Goal: Task Accomplishment & Management: Complete application form

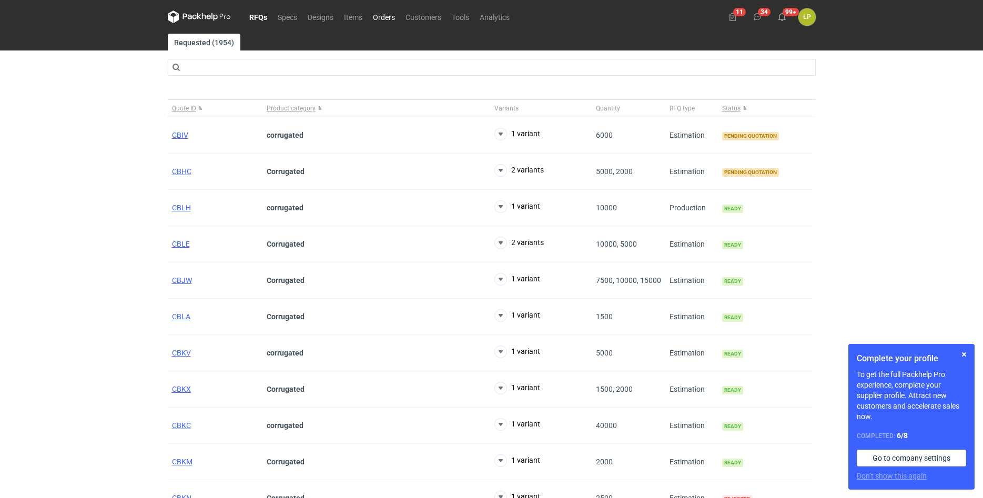
click at [380, 14] on link "Orders" at bounding box center [383, 17] width 33 height 13
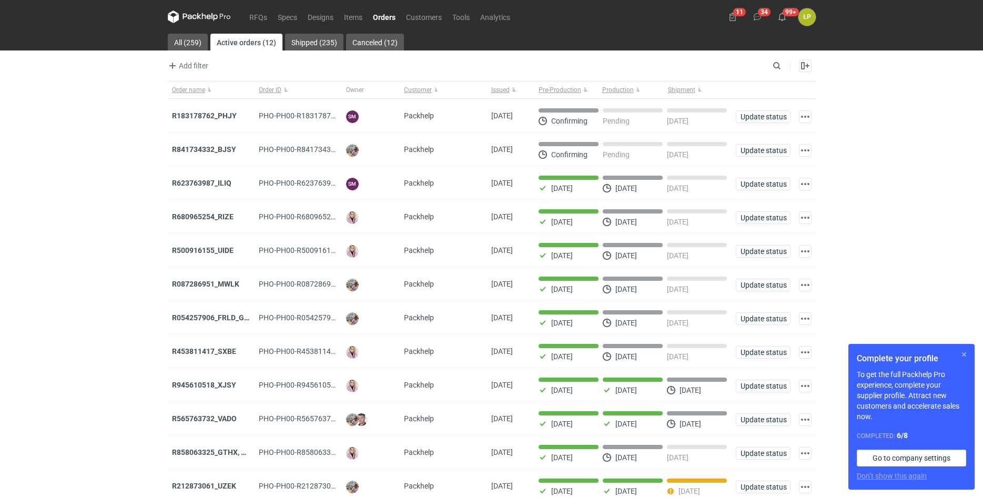
click at [960, 354] on button "button" at bounding box center [963, 354] width 13 height 13
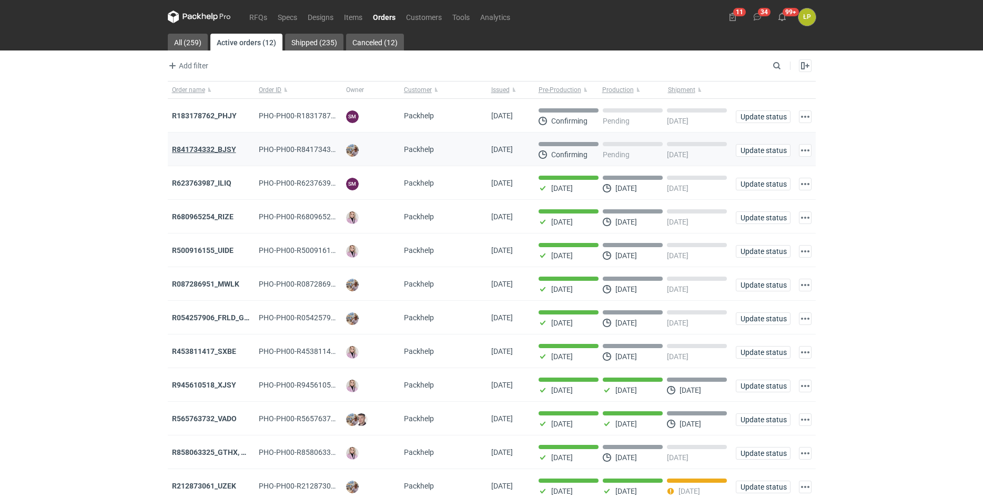
click at [218, 149] on strong "R841734332_BJSY" at bounding box center [204, 149] width 64 height 8
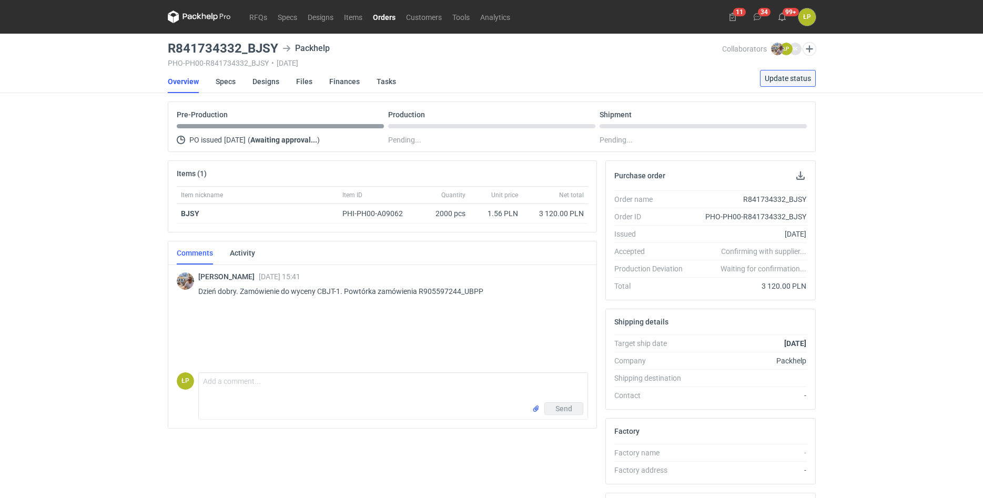
click at [772, 79] on span "Update status" at bounding box center [787, 78] width 46 height 7
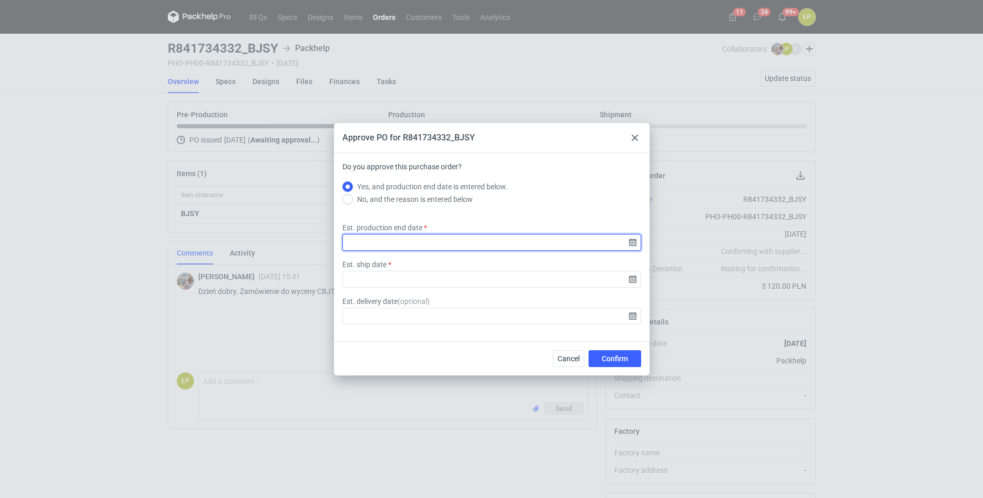
click at [632, 240] on input "Est. production end date" at bounding box center [491, 242] width 299 height 17
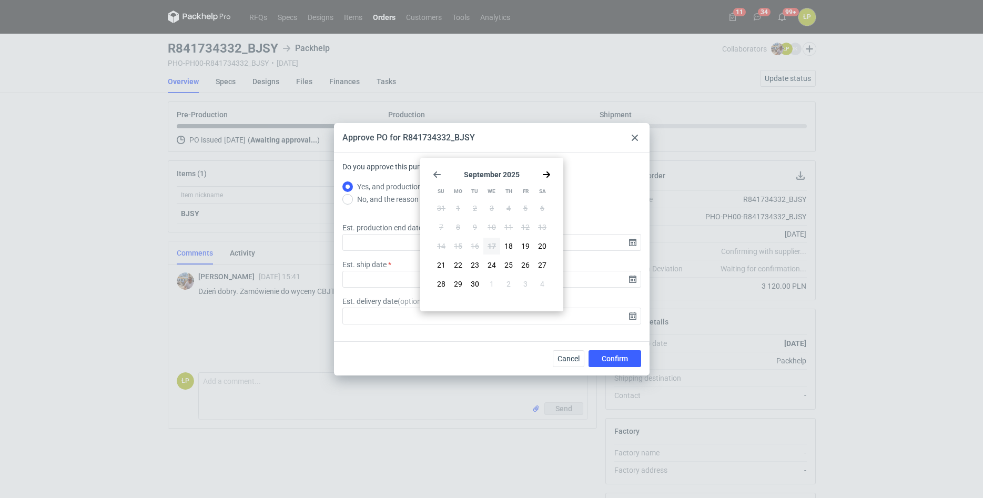
click at [539, 169] on div "September 2025 Su Mo Tu We Th Fr Sa 31 1 2 3 4 5 6 7 8 9 10 11 12 13 14 15 16 1…" at bounding box center [491, 234] width 135 height 145
click at [543, 172] on icon "Go forward 1 month" at bounding box center [546, 174] width 8 height 8
click at [460, 225] on button "6" at bounding box center [457, 227] width 17 height 17
type input "2025-10-06"
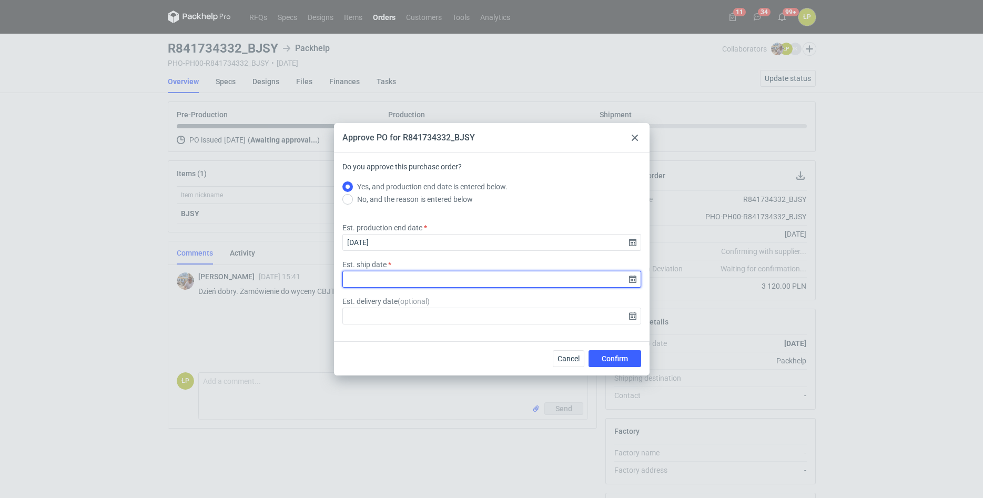
click at [639, 275] on input "Est. ship date" at bounding box center [491, 279] width 299 height 17
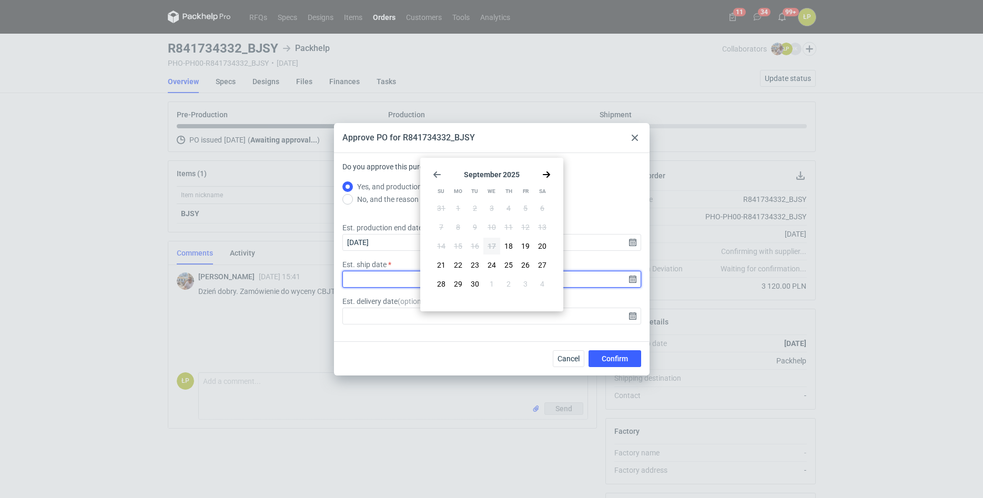
click at [630, 277] on input "Est. ship date" at bounding box center [491, 279] width 299 height 17
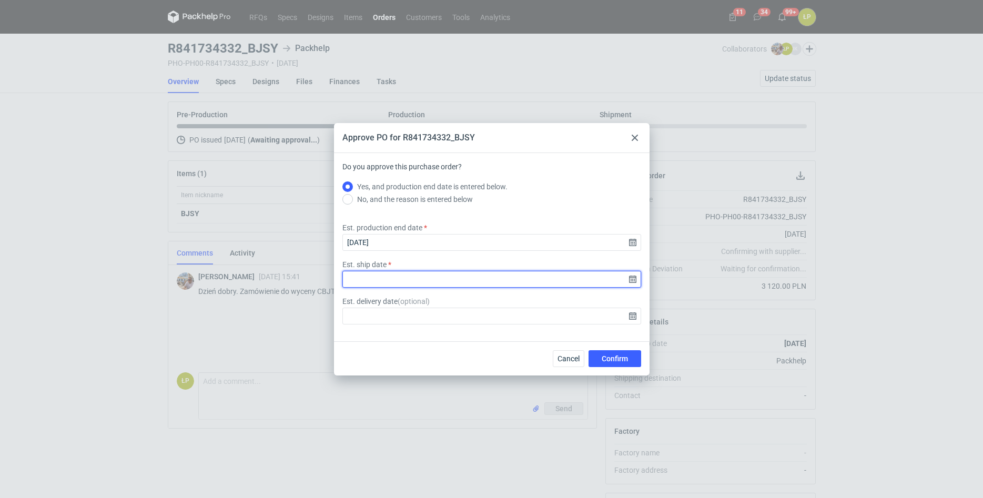
click at [632, 275] on input "Est. ship date" at bounding box center [491, 279] width 299 height 17
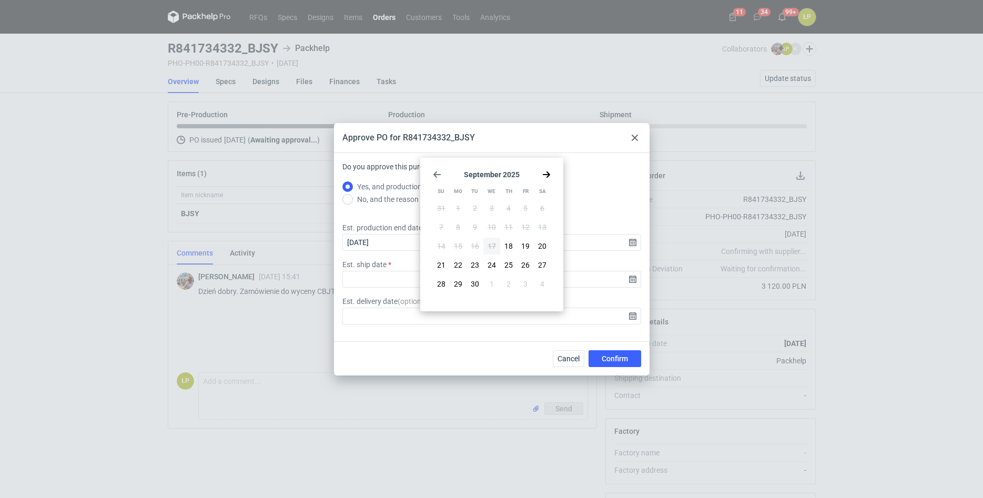
click at [550, 176] on icon "Go forward 1 month" at bounding box center [546, 174] width 8 height 8
click at [462, 227] on button "6" at bounding box center [457, 227] width 17 height 17
type input "2025-10-06"
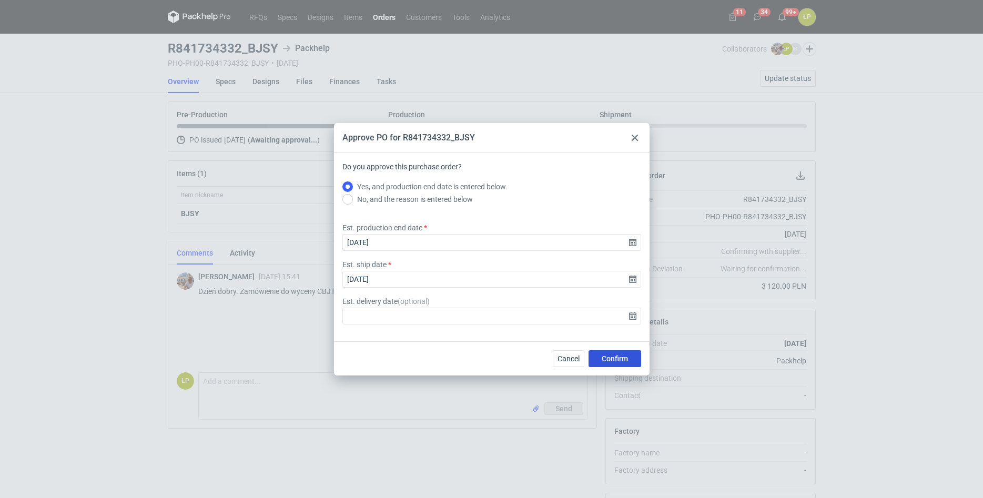
click at [619, 357] on span "Confirm" at bounding box center [614, 358] width 26 height 7
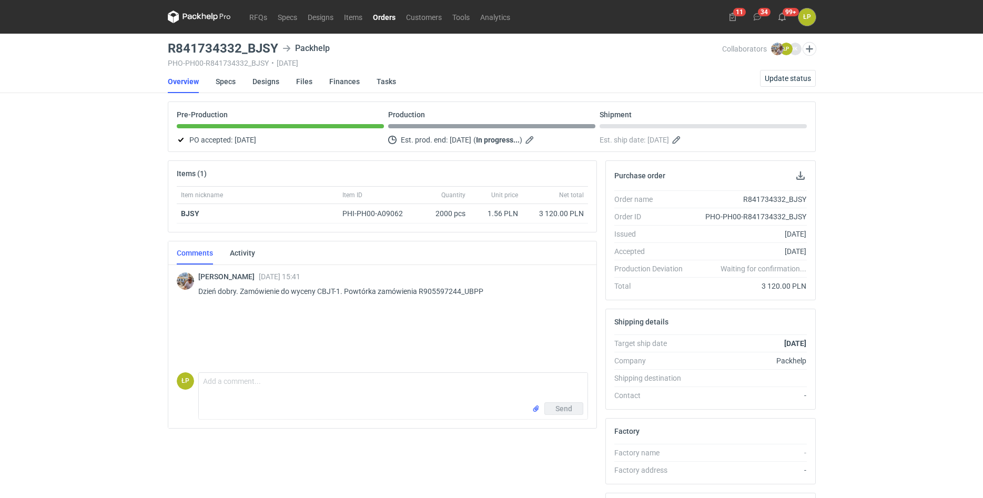
click at [391, 23] on link "Orders" at bounding box center [383, 17] width 33 height 13
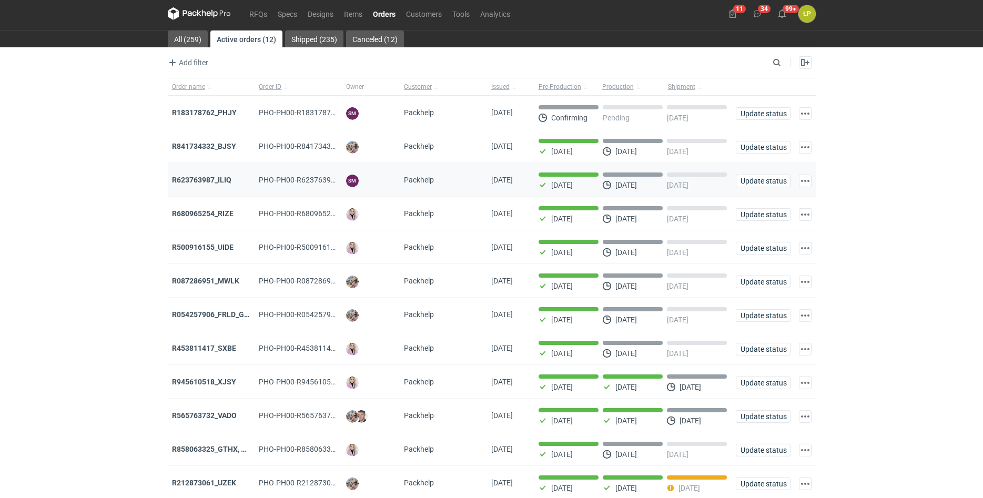
scroll to position [42, 0]
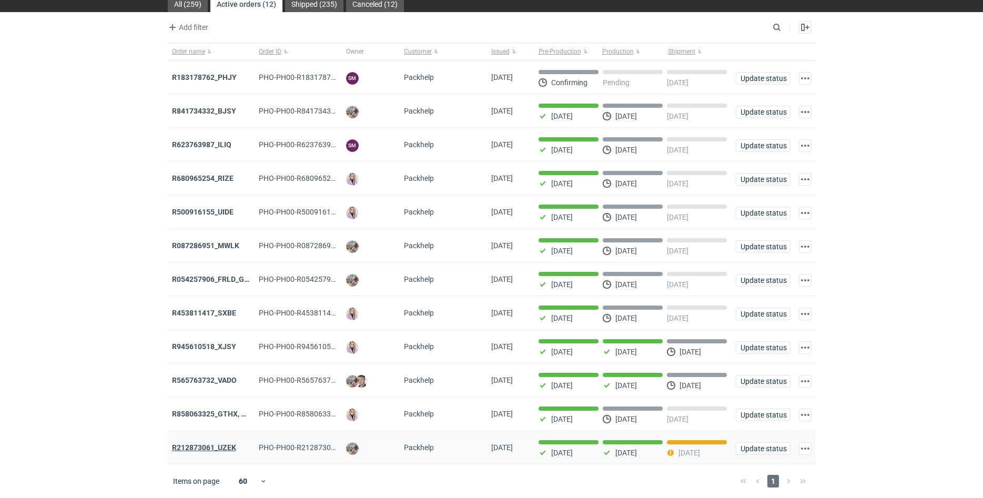
click at [232, 444] on strong "R212873061_UZEK" at bounding box center [204, 447] width 64 height 8
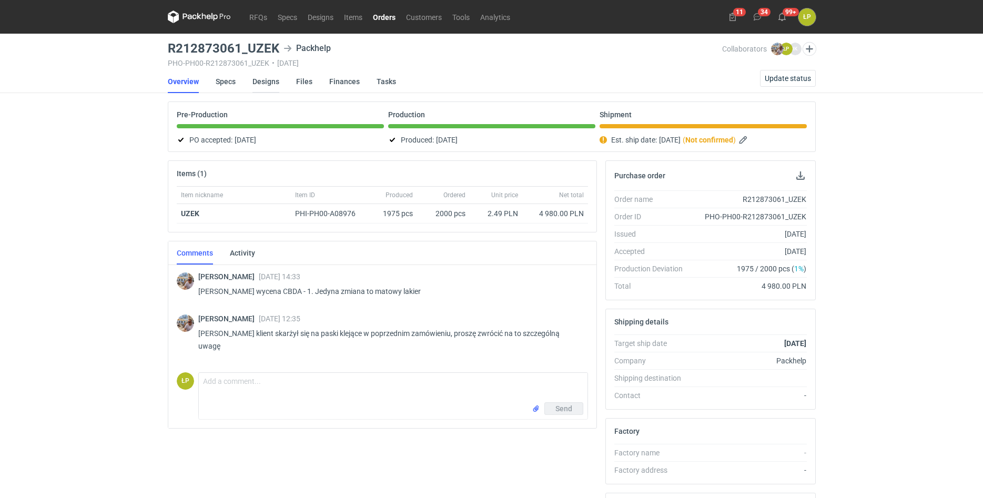
click at [262, 80] on link "Designs" at bounding box center [265, 81] width 27 height 23
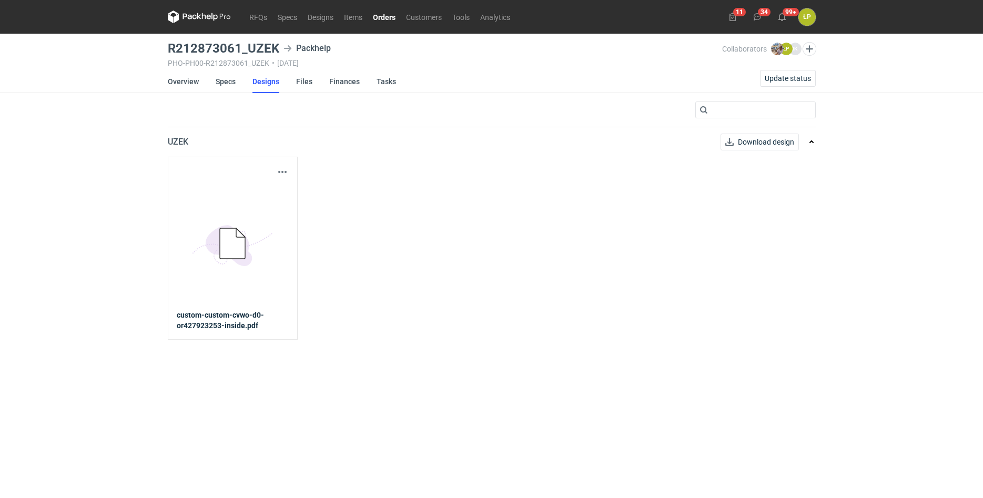
click at [278, 165] on div "Download design part 5BD5AC33-3523-40E7-9262-1BFF0AD53D48@1x custom-custom-cvwo…" at bounding box center [233, 248] width 130 height 183
click at [280, 168] on button "button" at bounding box center [282, 172] width 13 height 13
click at [270, 198] on link "Download design part" at bounding box center [236, 195] width 97 height 17
click at [176, 77] on link "Overview" at bounding box center [183, 81] width 31 height 23
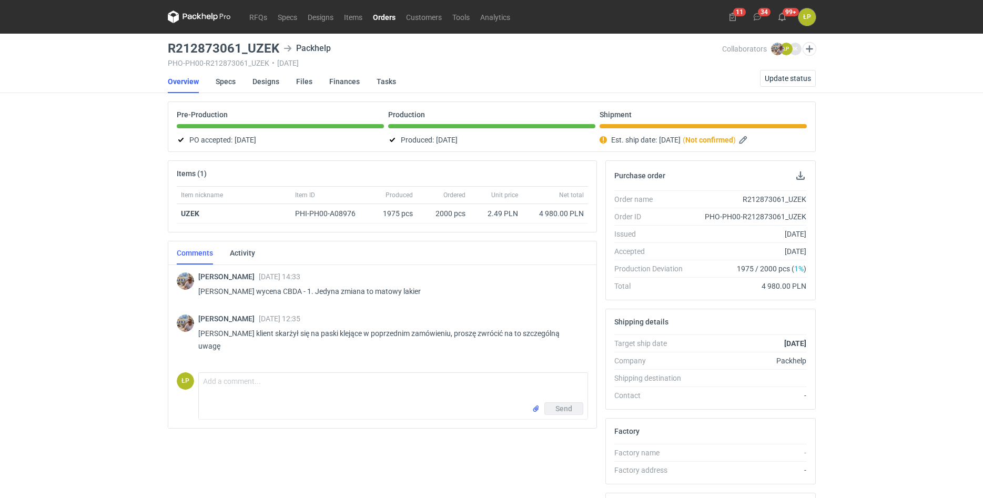
click at [385, 18] on link "Orders" at bounding box center [383, 17] width 33 height 13
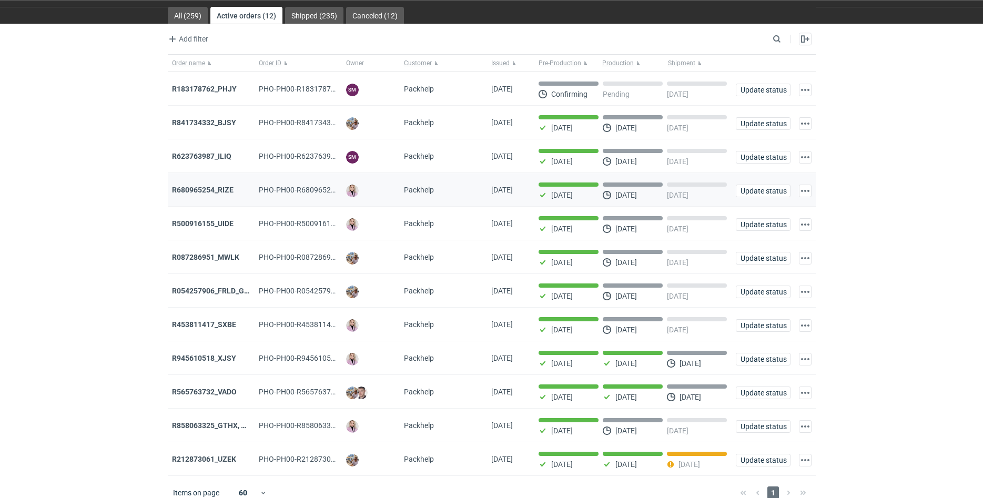
scroll to position [42, 0]
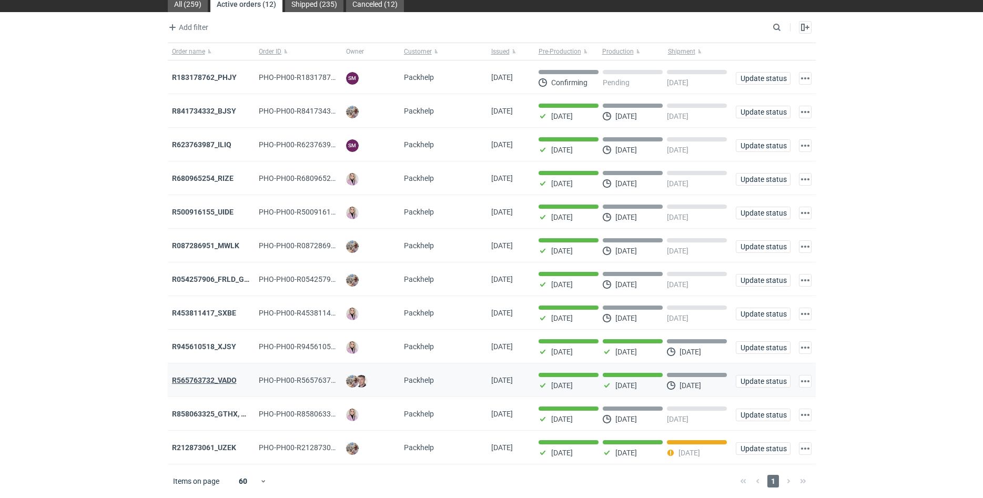
click at [213, 376] on strong "R565763732_VADO" at bounding box center [204, 380] width 65 height 8
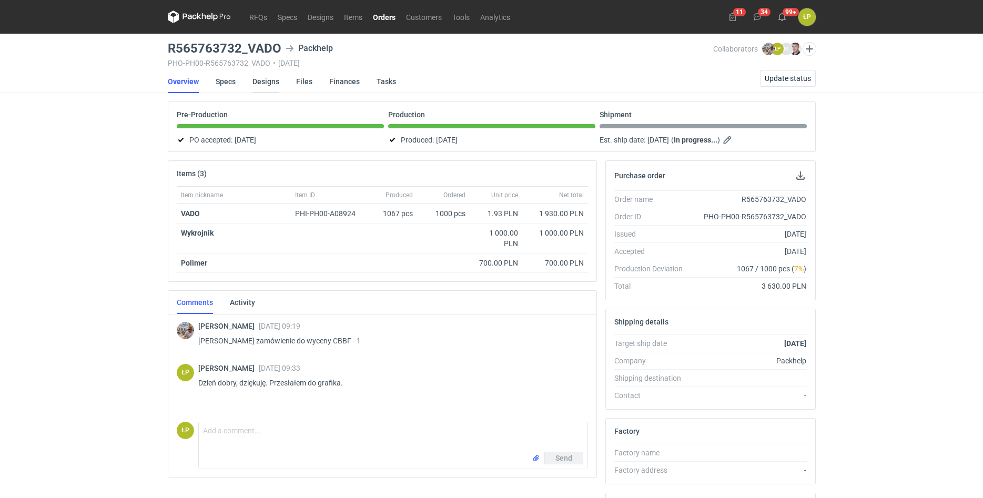
click at [268, 83] on link "Designs" at bounding box center [265, 81] width 27 height 23
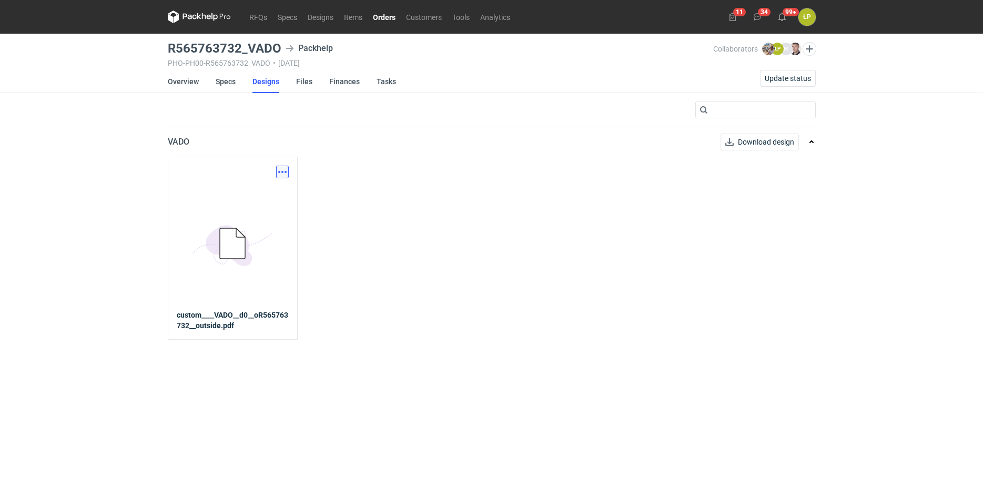
click at [284, 172] on button "button" at bounding box center [282, 172] width 13 height 13
click at [285, 197] on div "Download design part" at bounding box center [235, 194] width 105 height 25
click at [280, 198] on link "Download design part" at bounding box center [236, 195] width 97 height 17
click at [391, 20] on link "Orders" at bounding box center [383, 17] width 33 height 13
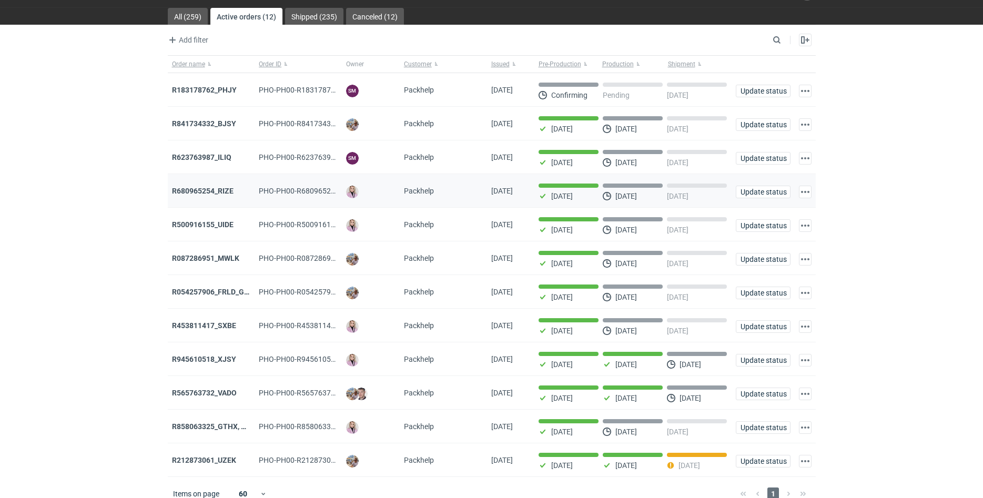
scroll to position [42, 0]
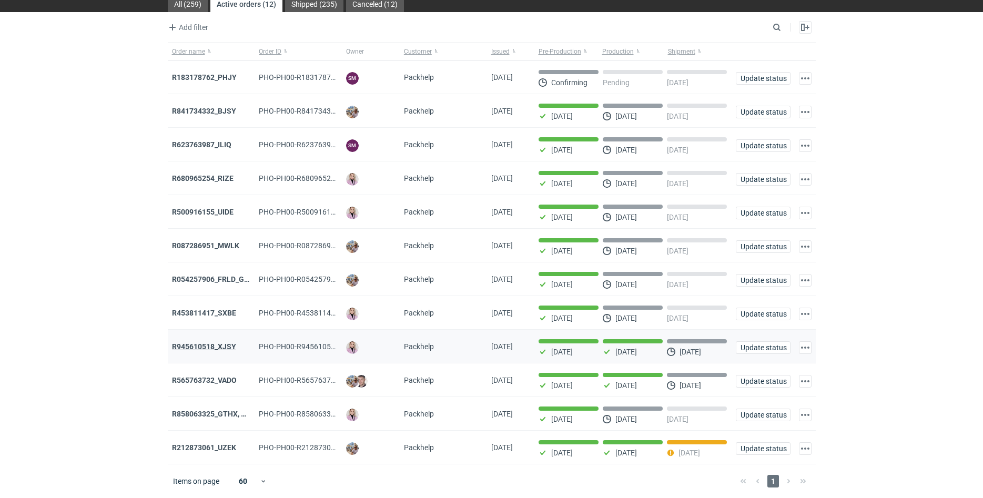
click at [226, 347] on strong "R945610518_XJSY" at bounding box center [204, 346] width 64 height 8
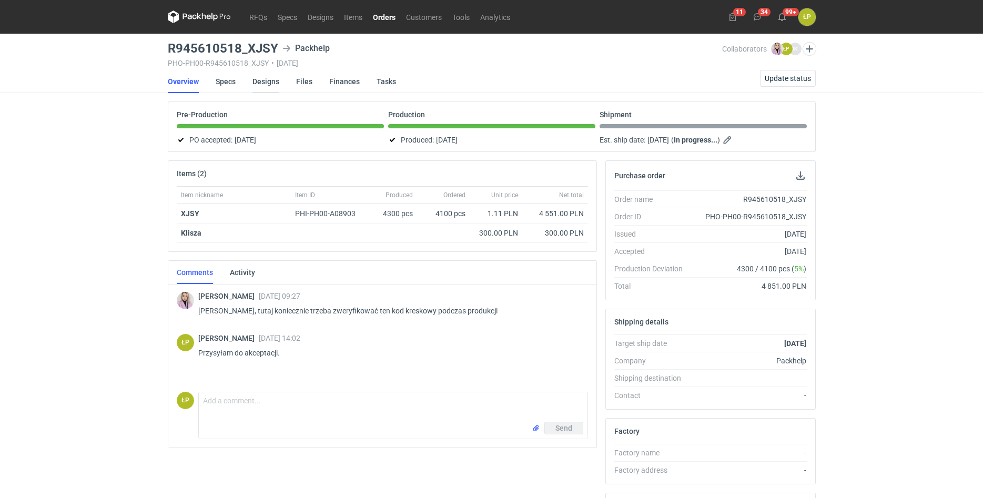
click at [267, 79] on link "Designs" at bounding box center [265, 81] width 27 height 23
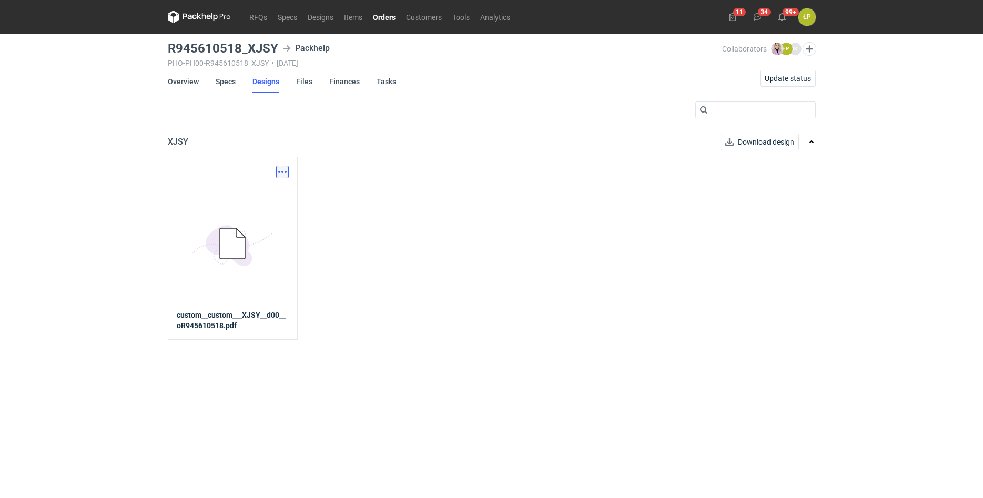
click at [286, 170] on button "button" at bounding box center [282, 172] width 13 height 13
click at [275, 197] on link "Download design part" at bounding box center [236, 195] width 97 height 17
click at [194, 79] on link "Overview" at bounding box center [183, 81] width 31 height 23
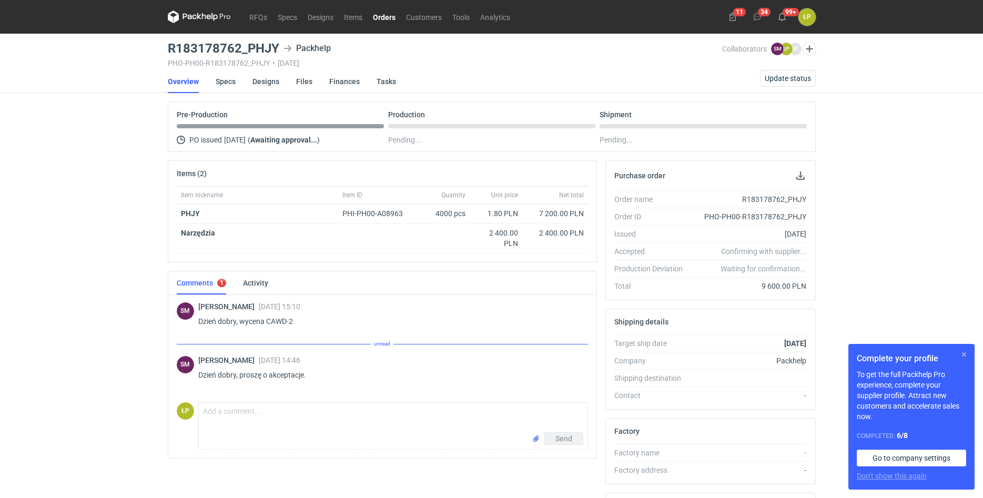
click at [960, 353] on button "button" at bounding box center [963, 354] width 13 height 13
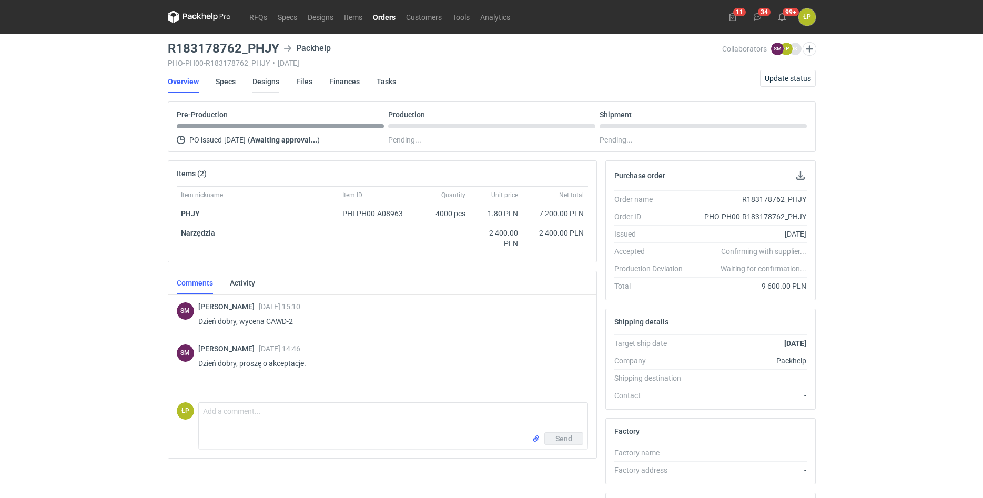
click at [275, 81] on link "Designs" at bounding box center [265, 81] width 27 height 23
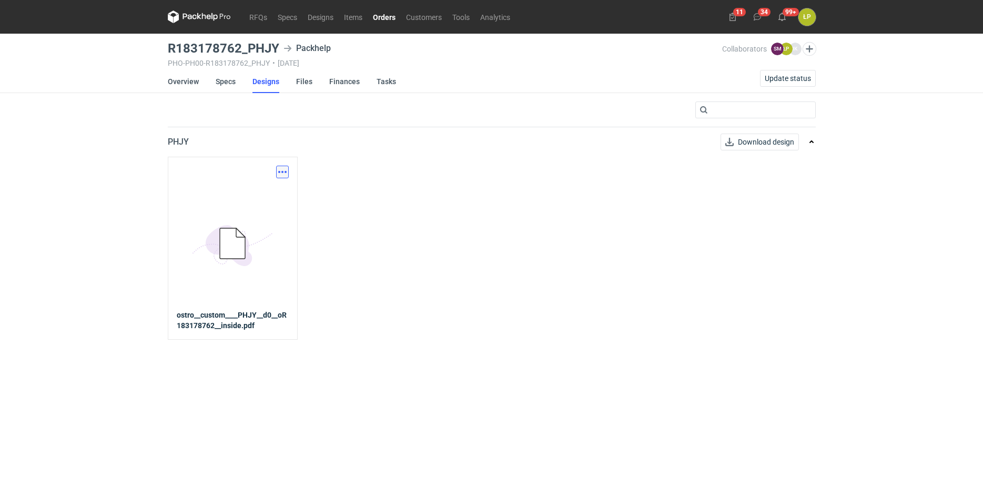
click at [280, 172] on button "button" at bounding box center [282, 172] width 13 height 13
click at [275, 186] on div "Download design part" at bounding box center [235, 194] width 105 height 25
click at [275, 188] on link "Download design part" at bounding box center [236, 195] width 97 height 17
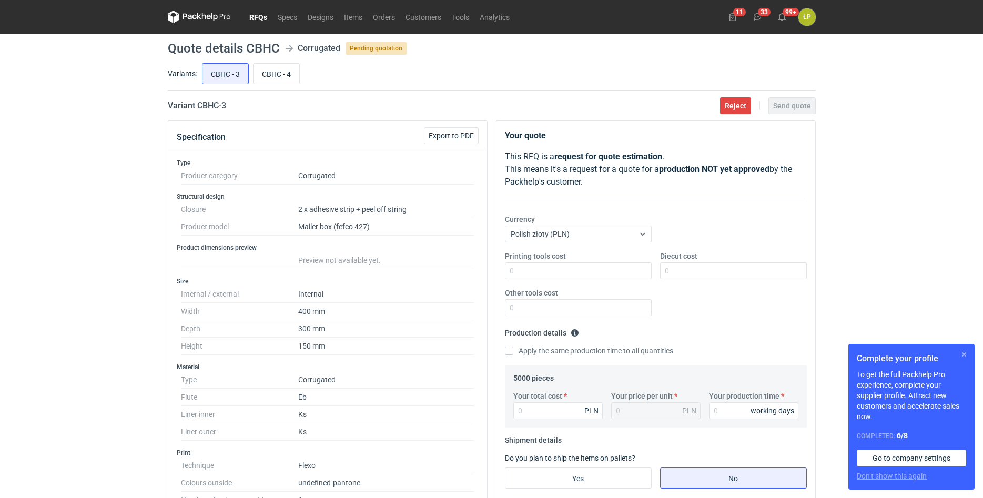
click at [963, 354] on button "button" at bounding box center [963, 354] width 13 height 13
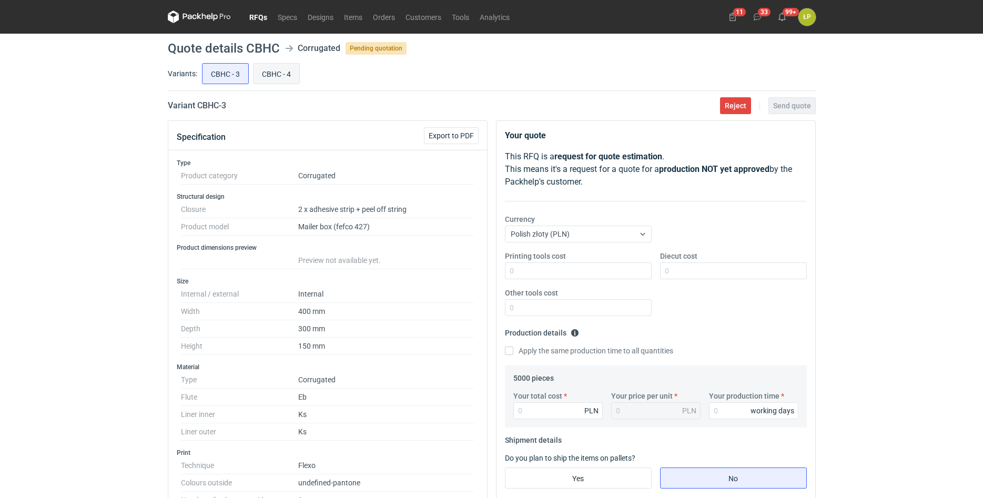
click at [277, 77] on input "CBHC - 4" at bounding box center [276, 74] width 46 height 20
radio input "true"
click at [235, 78] on input "CBHC - 3" at bounding box center [225, 74] width 46 height 20
radio input "true"
click at [280, 80] on input "CBHC - 4" at bounding box center [276, 74] width 46 height 20
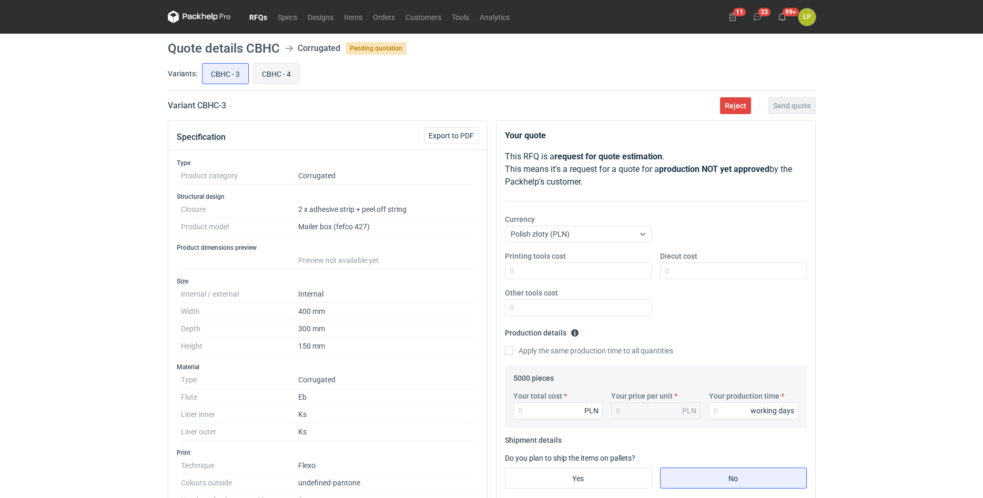
radio input "true"
click at [238, 77] on input "CBHC - 3" at bounding box center [225, 74] width 46 height 20
radio input "true"
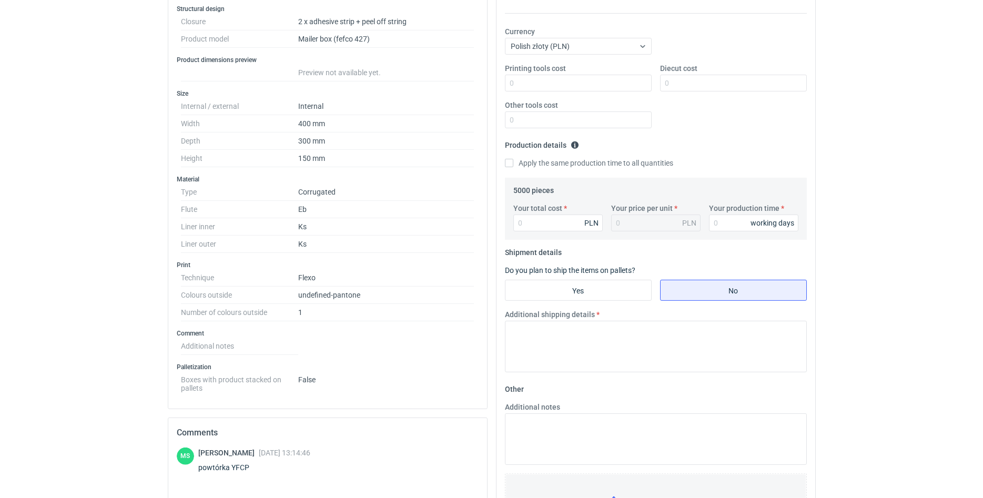
scroll to position [268, 0]
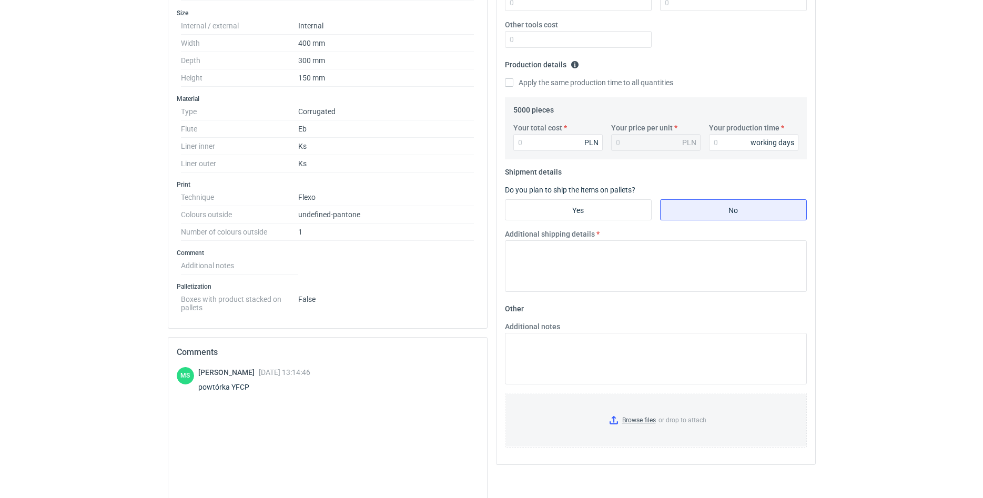
click at [245, 388] on div "powtórka YFCP" at bounding box center [254, 387] width 112 height 11
copy div "YFCP"
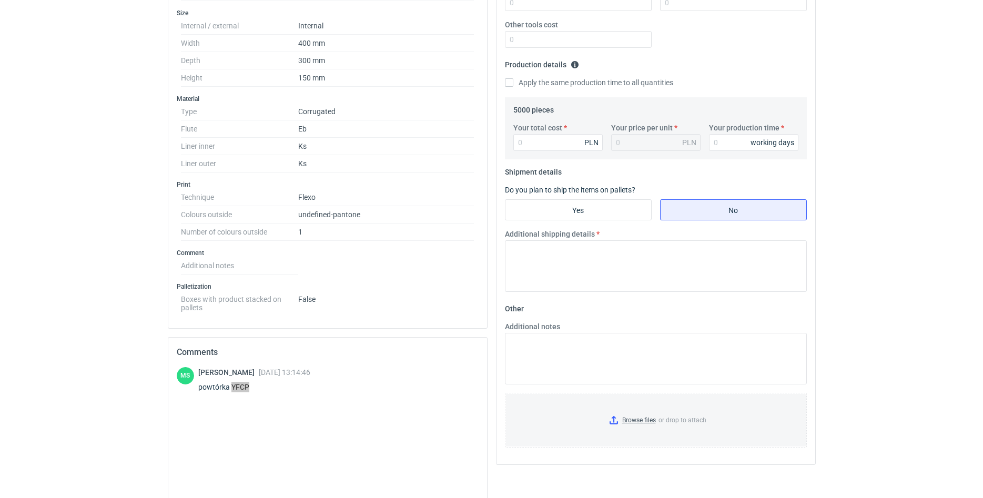
scroll to position [0, 0]
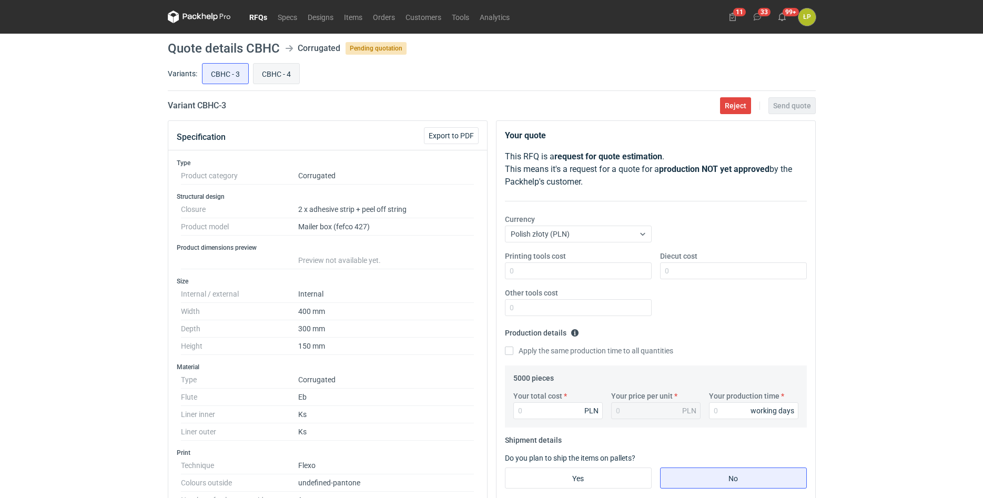
click at [272, 74] on input "CBHC - 4" at bounding box center [276, 74] width 46 height 20
radio input "true"
click at [243, 74] on input "CBHC - 3" at bounding box center [225, 74] width 46 height 20
radio input "true"
drag, startPoint x: 248, startPoint y: 114, endPoint x: 198, endPoint y: 114, distance: 50.5
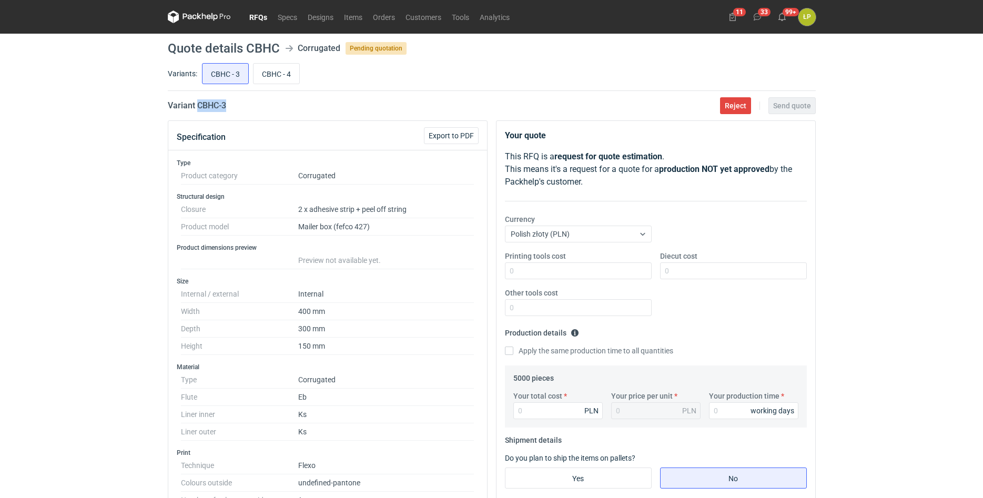
click at [198, 114] on main "Quote details CBHC Corrugated Pending quotation Variants: CBHC - 3 CBHC - 4 Var…" at bounding box center [491, 446] width 656 height 824
copy h2 "CBHC - 3"
click at [533, 262] on input "Printing tools cost" at bounding box center [578, 270] width 147 height 17
type input "0"
click at [687, 265] on input "Diecut cost" at bounding box center [733, 270] width 147 height 17
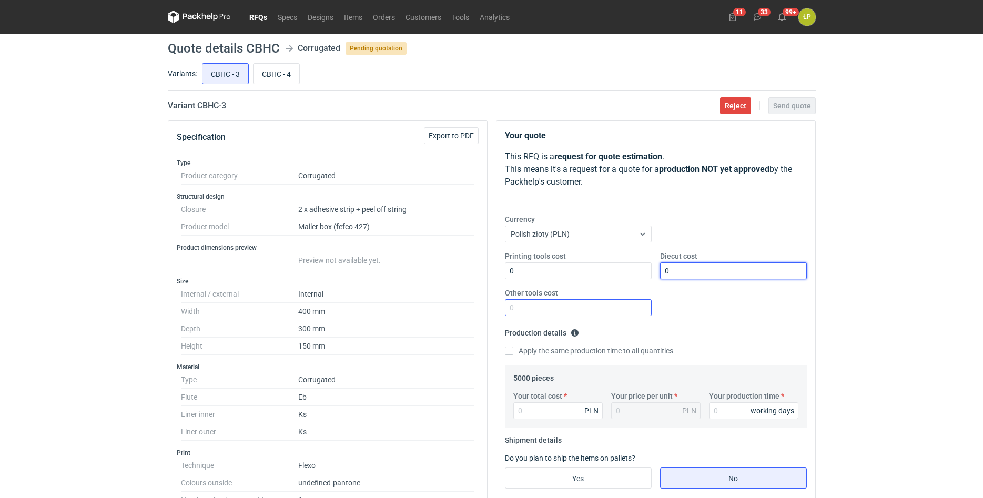
type input "0"
click at [576, 306] on input "Other tools cost" at bounding box center [578, 307] width 147 height 17
type input "0"
click at [728, 406] on input "Your production time" at bounding box center [753, 410] width 89 height 17
type input "15"
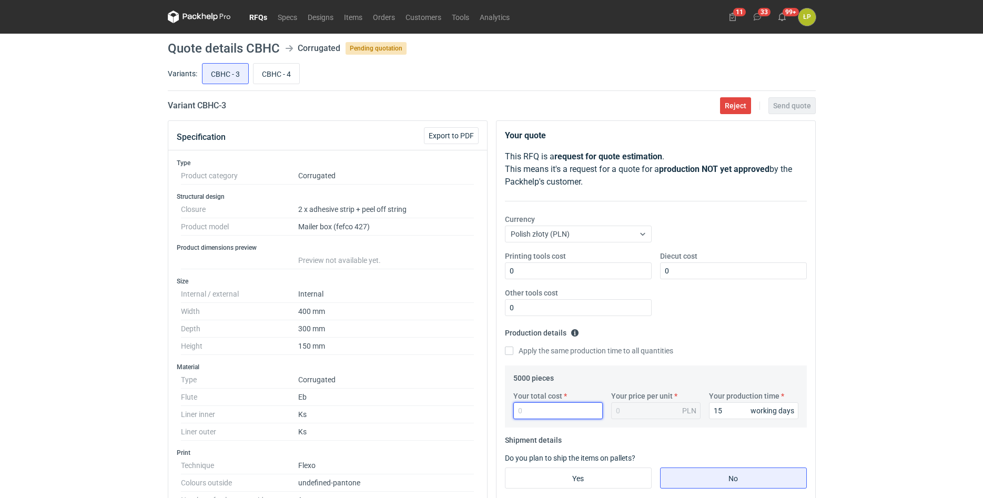
click at [577, 415] on input "Your total cost" at bounding box center [557, 410] width 89 height 17
type input "21550"
type input "4.31"
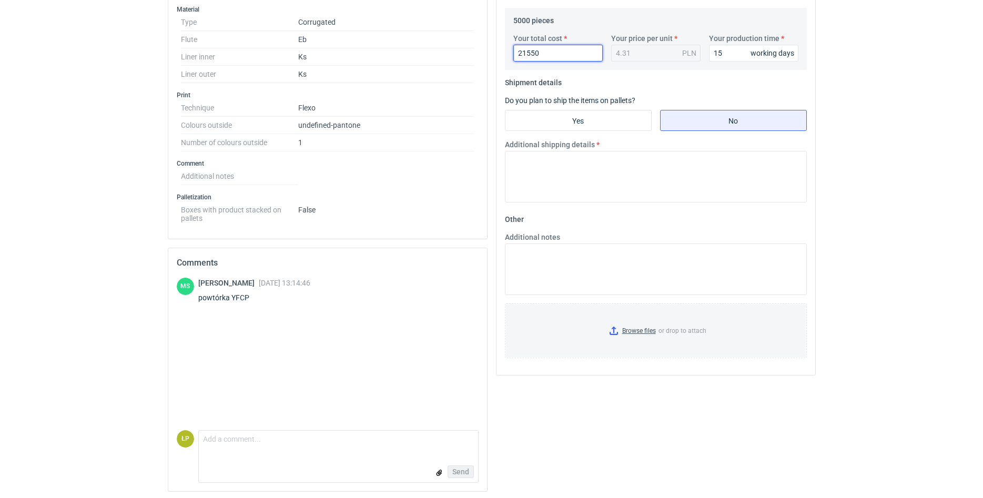
type input "21550"
click at [606, 134] on fieldset "Shipment details Do you plan to ship the items on pallets? Yes No Additional sh…" at bounding box center [656, 142] width 302 height 137
click at [606, 130] on input "Yes" at bounding box center [578, 120] width 146 height 20
radio input "true"
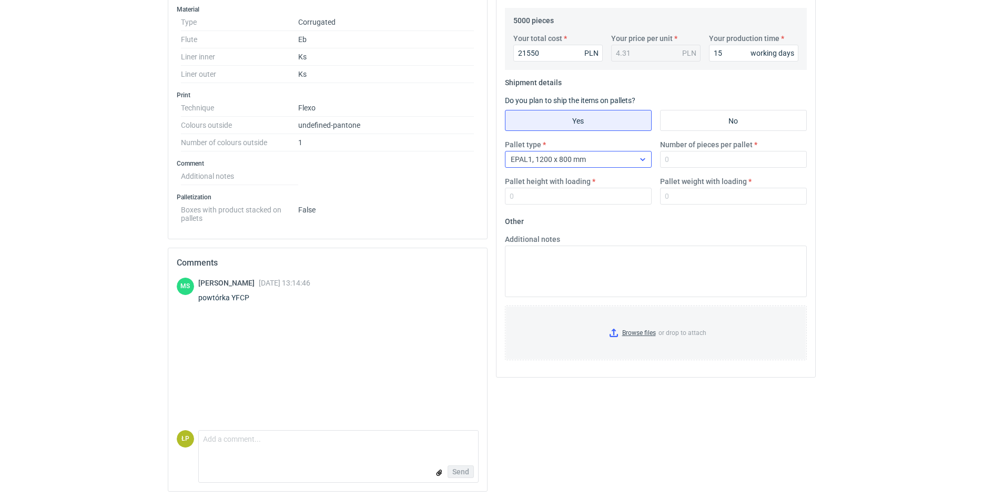
click at [628, 165] on div "EPAL1, 1200 x 800 mm" at bounding box center [569, 159] width 129 height 15
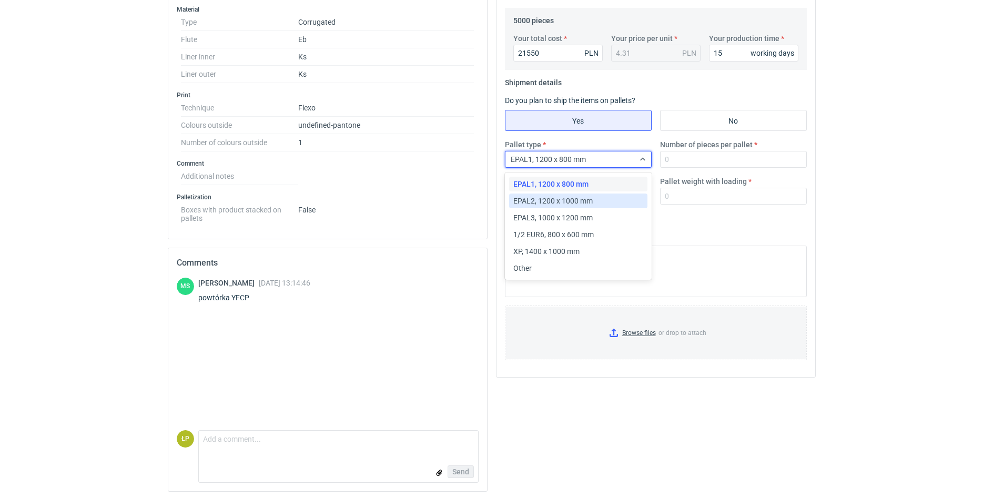
click at [615, 198] on div "EPAL2, 1200 x 1000 mm" at bounding box center [578, 201] width 130 height 11
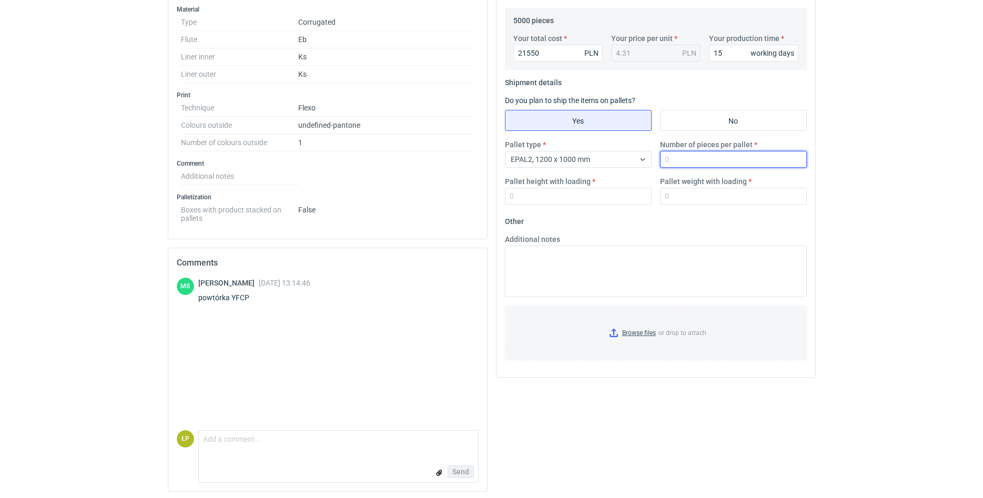
click at [676, 161] on input "Number of pieces per pallet" at bounding box center [733, 159] width 147 height 17
type input "350"
click at [640, 196] on input "Pallet height with loading" at bounding box center [578, 196] width 147 height 17
type input "1800"
click at [683, 197] on input "Pallet weight with loading" at bounding box center [733, 196] width 147 height 17
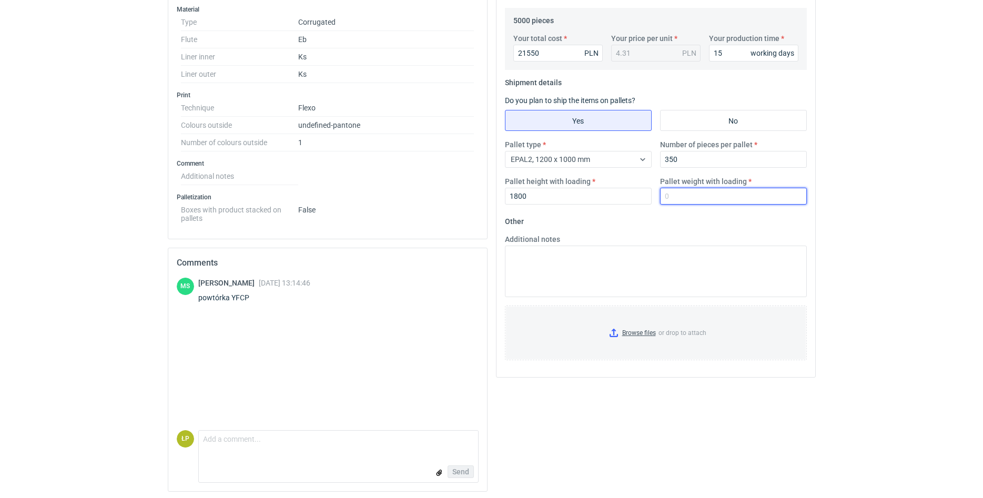
click at [738, 201] on input "Pallet weight with loading" at bounding box center [733, 196] width 147 height 17
type input "346"
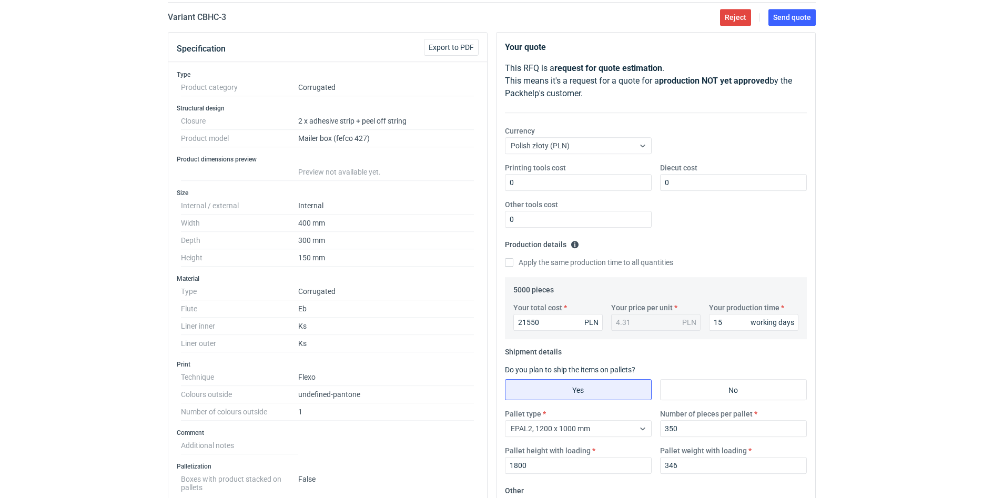
scroll to position [0, 0]
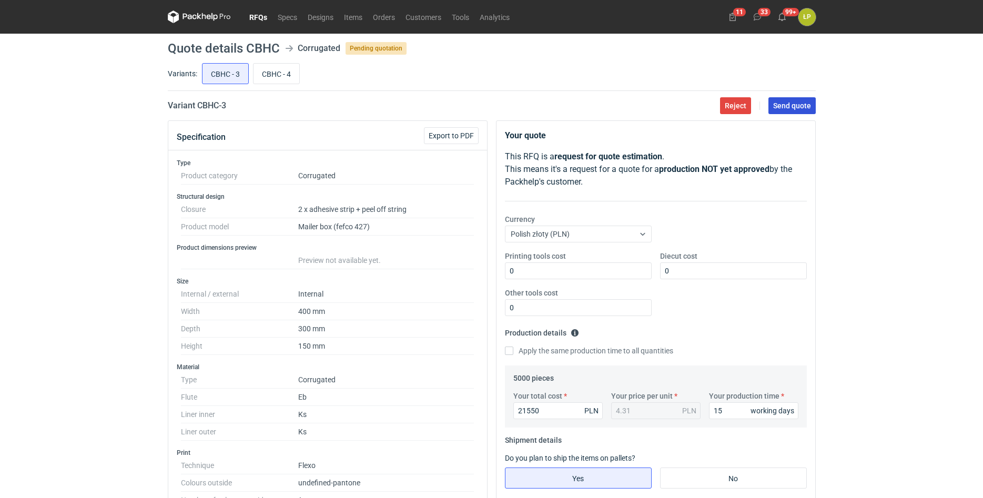
click at [799, 108] on span "Send quote" at bounding box center [792, 105] width 38 height 7
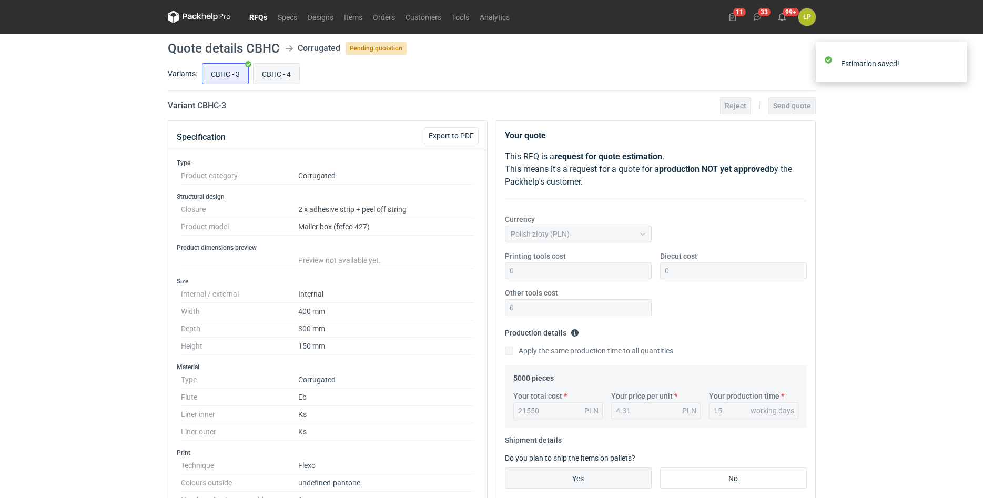
click at [287, 78] on input "CBHC - 4" at bounding box center [276, 74] width 46 height 20
radio input "true"
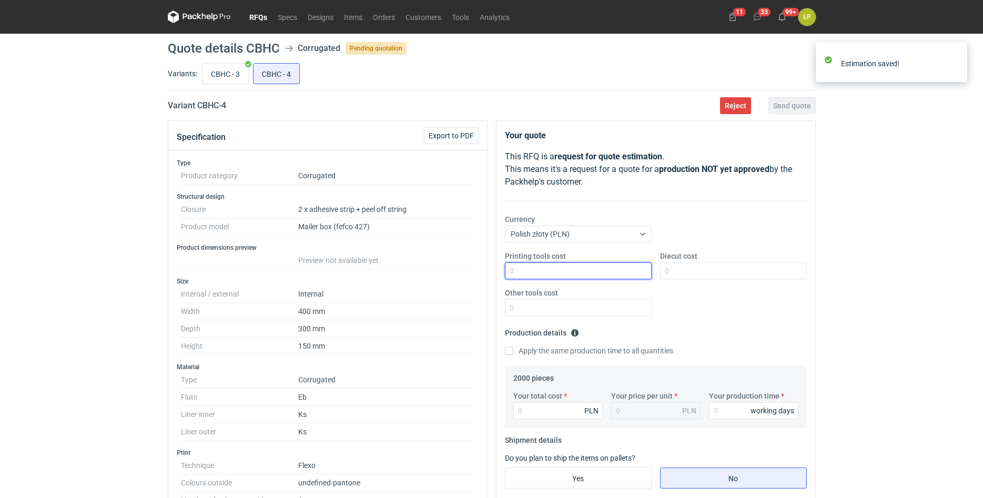
click at [537, 272] on input "Printing tools cost" at bounding box center [578, 270] width 147 height 17
type input "0"
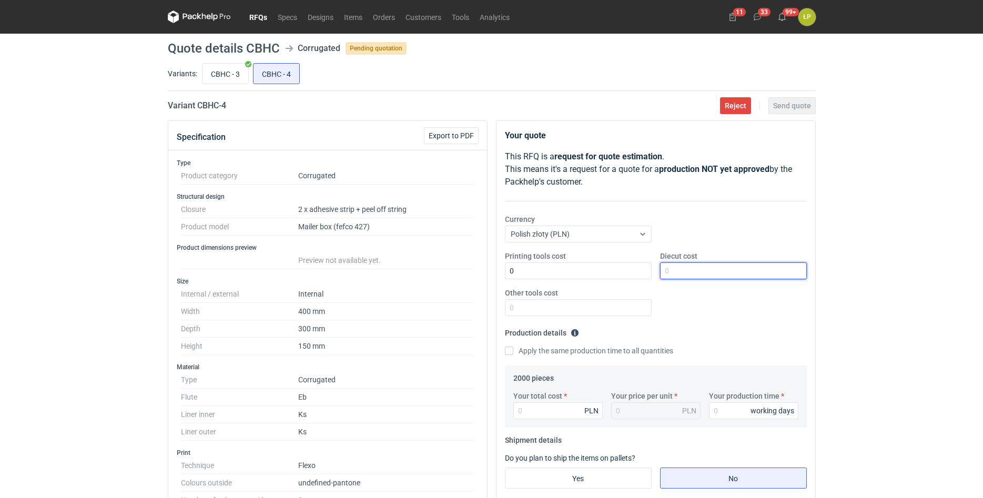
click at [700, 266] on input "Diecut cost" at bounding box center [733, 270] width 147 height 17
type input "0"
click at [625, 297] on div "Other tools cost" at bounding box center [577, 302] width 155 height 28
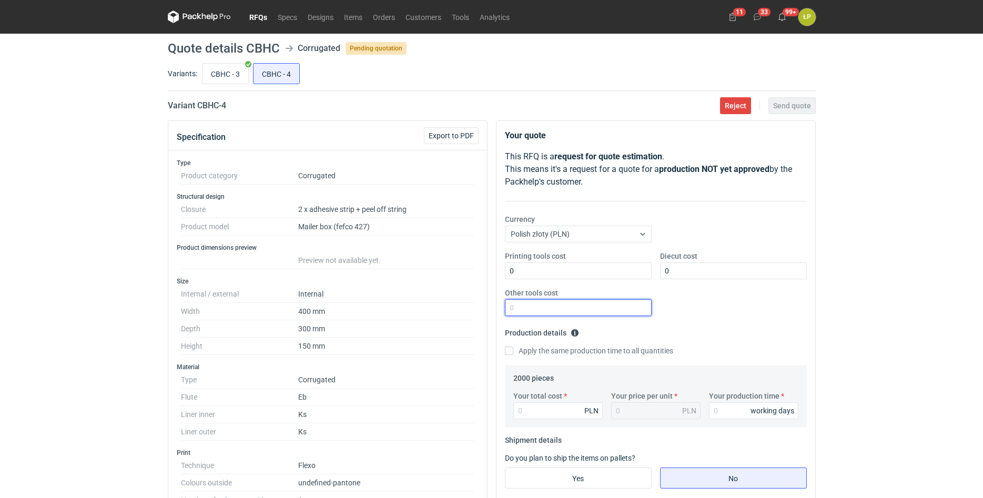
click at [627, 303] on input "Other tools cost" at bounding box center [578, 307] width 147 height 17
type input "0"
click at [734, 403] on input "Your production time" at bounding box center [753, 410] width 89 height 17
type input "15"
click at [578, 409] on input "Your total cost" at bounding box center [557, 410] width 89 height 17
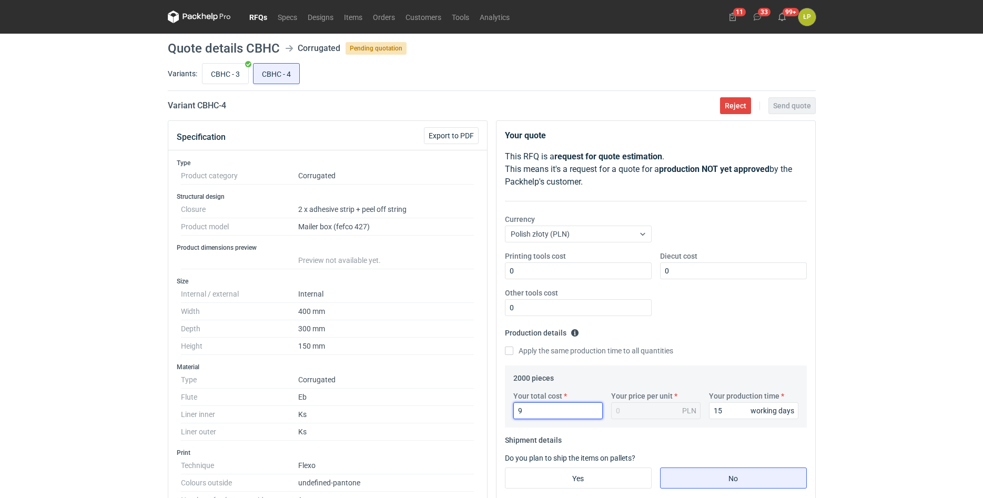
type input "92"
type input "0.05"
type input "9220"
type input "4.61"
type input "9220"
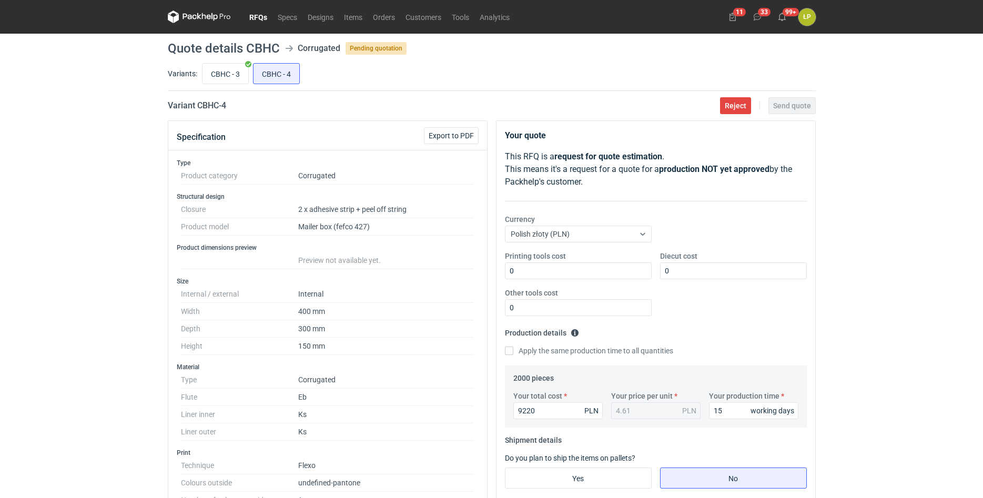
click at [884, 373] on div "RFQs Specs Designs Items Orders Customers Tools Analytics 11 33 99+ ŁP Łukasz P…" at bounding box center [491, 249] width 983 height 498
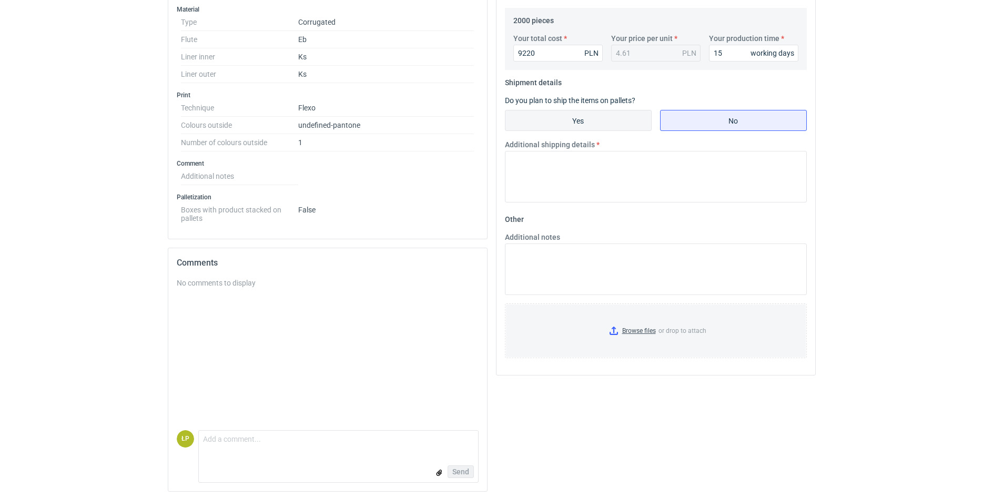
drag, startPoint x: 615, startPoint y: 135, endPoint x: 618, endPoint y: 126, distance: 9.0
click at [616, 135] on fieldset "Shipment details Do you plan to ship the items on pallets? Yes No Additional sh…" at bounding box center [656, 142] width 302 height 137
click at [618, 126] on input "Yes" at bounding box center [578, 120] width 146 height 20
radio input "true"
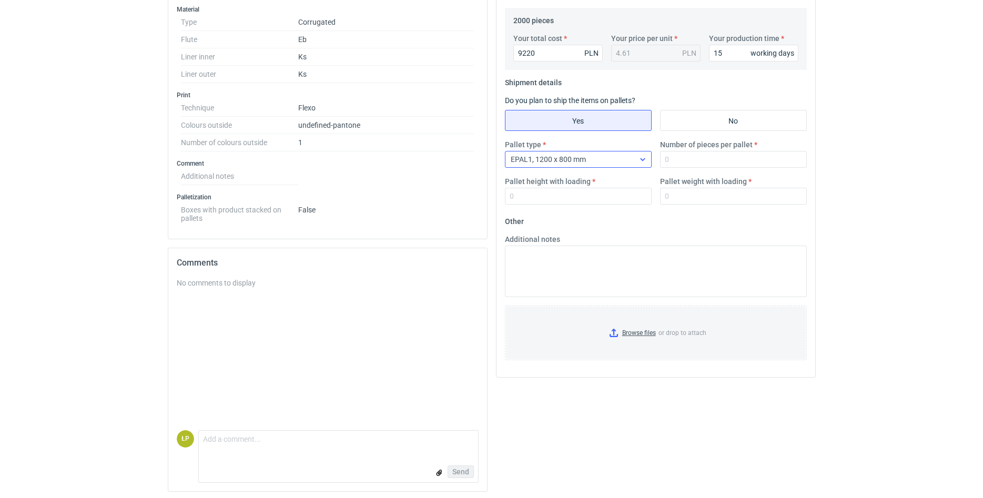
click at [614, 161] on div "EPAL1, 1200 x 800 mm" at bounding box center [569, 159] width 129 height 15
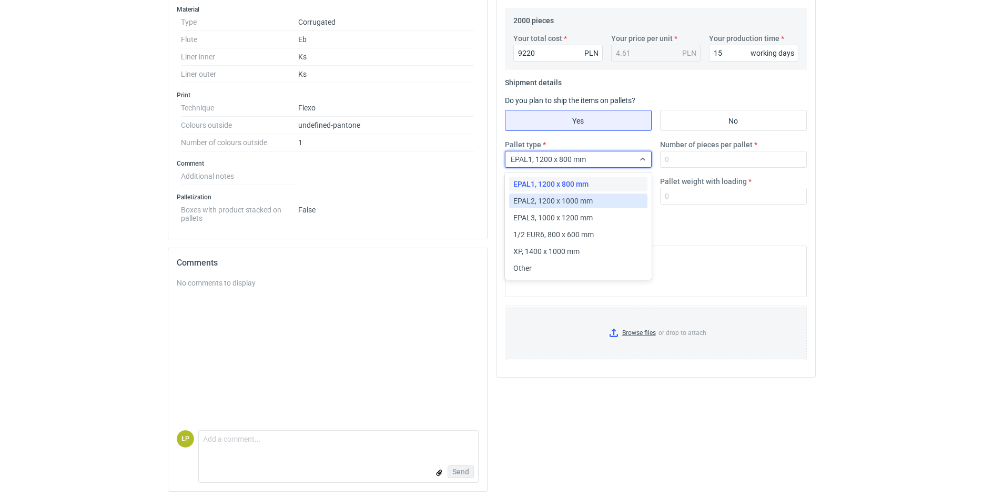
click at [601, 201] on div "EPAL2, 1200 x 1000 mm" at bounding box center [578, 201] width 130 height 11
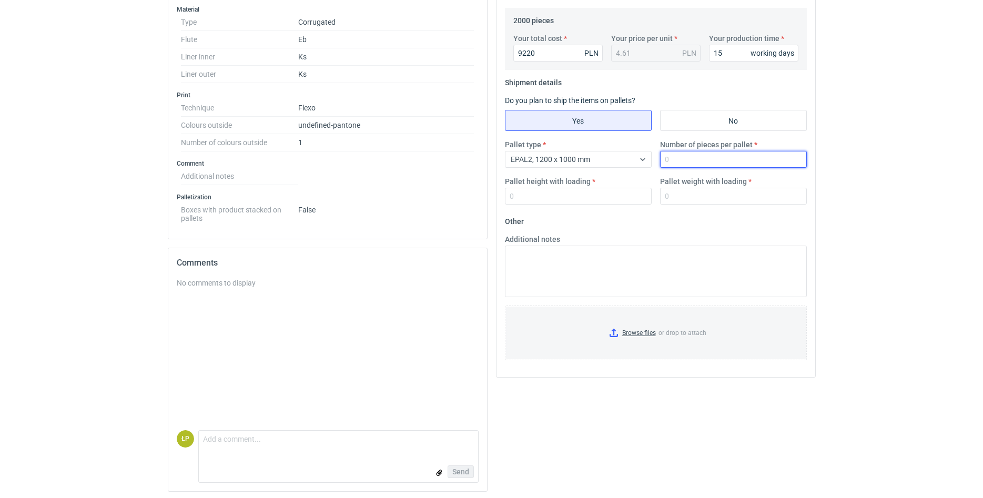
click at [722, 161] on input "Number of pieces per pallet" at bounding box center [733, 159] width 147 height 17
type input "350"
click at [629, 195] on input "Pallet height with loading" at bounding box center [578, 196] width 147 height 17
type input "1800"
click at [700, 196] on input "Pallet weight with loading" at bounding box center [733, 196] width 147 height 17
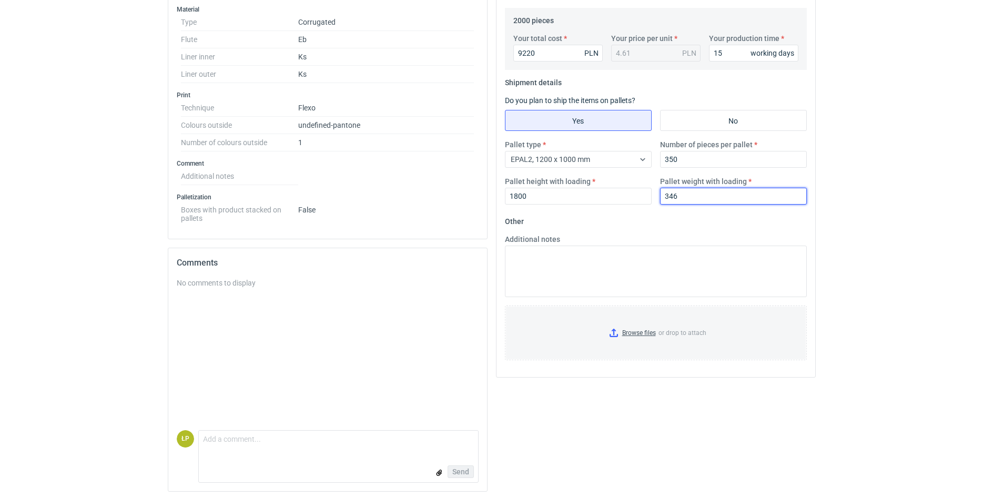
type input "346"
drag, startPoint x: 876, startPoint y: 188, endPoint x: 871, endPoint y: 188, distance: 5.8
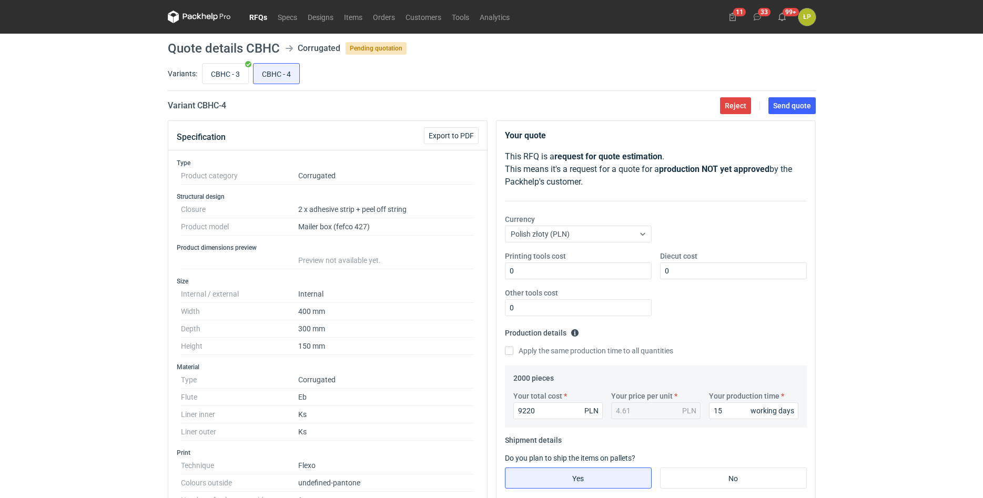
click at [790, 114] on main "Quote details CBHC Corrugated Pending quotation Variants: CBHC - 3 CBHC - 4 Var…" at bounding box center [491, 446] width 656 height 824
click at [790, 110] on button "Send quote" at bounding box center [791, 105] width 47 height 17
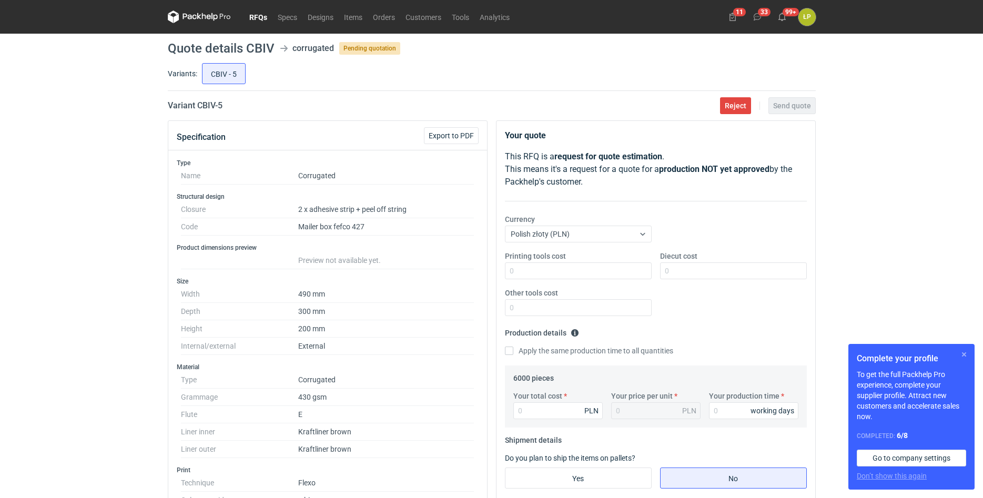
click at [964, 350] on button "button" at bounding box center [963, 354] width 13 height 13
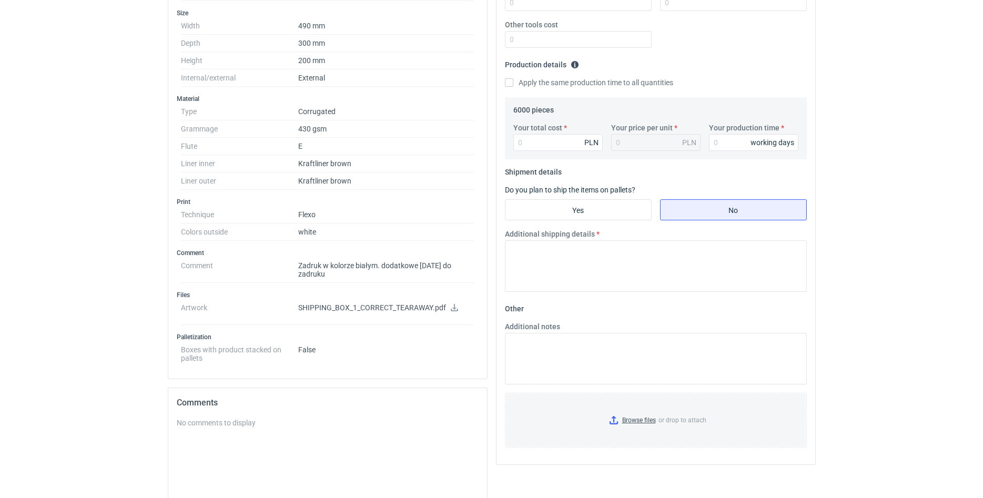
scroll to position [357, 0]
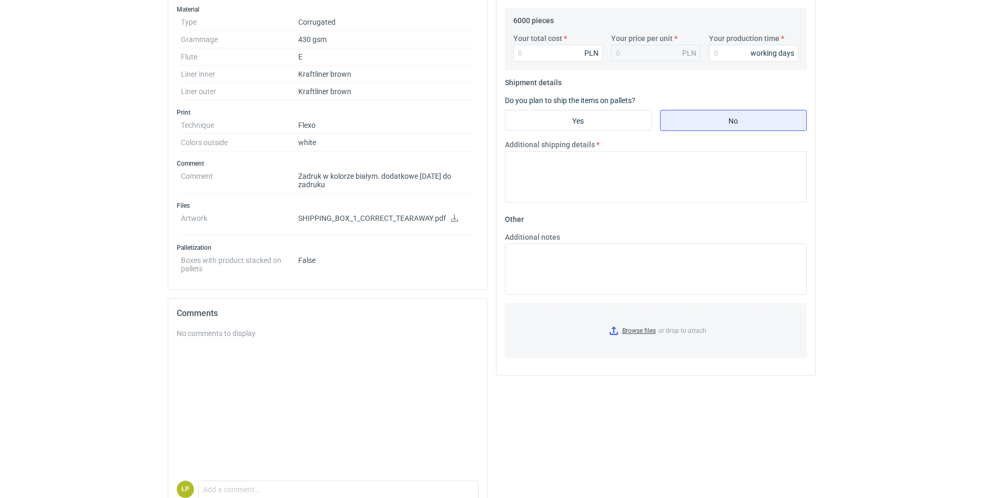
click at [452, 214] on icon at bounding box center [454, 217] width 7 height 7
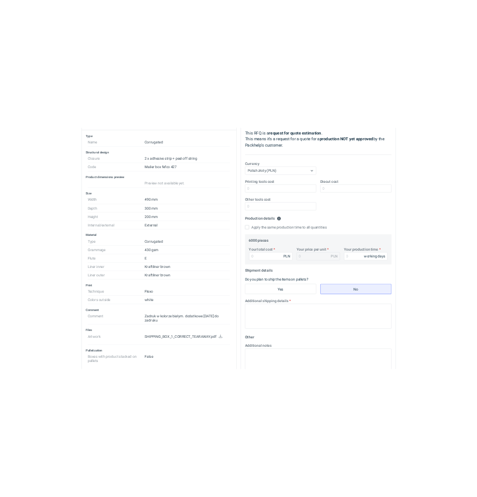
scroll to position [134, 0]
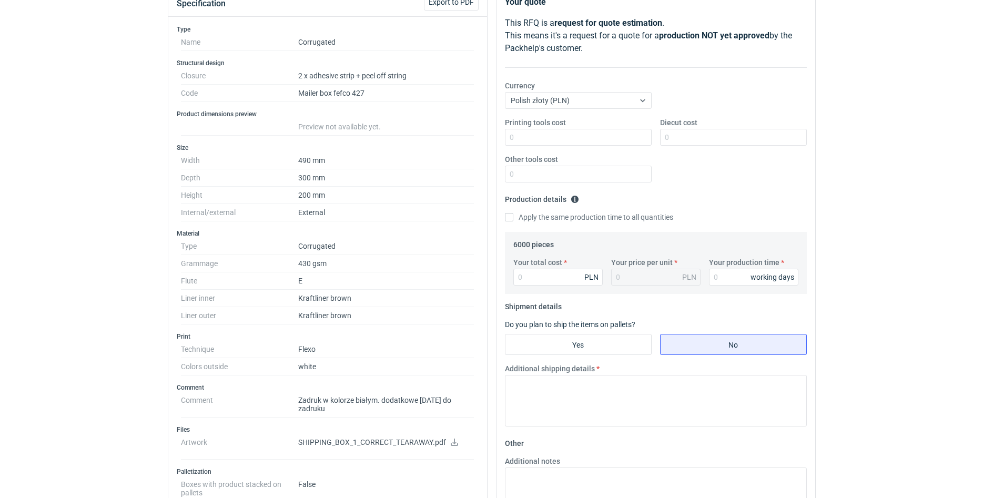
click at [843, 159] on div "RFQs Specs Designs Items Orders Customers Tools Analytics 11 33 99+ ŁP [PERSON_…" at bounding box center [491, 115] width 983 height 498
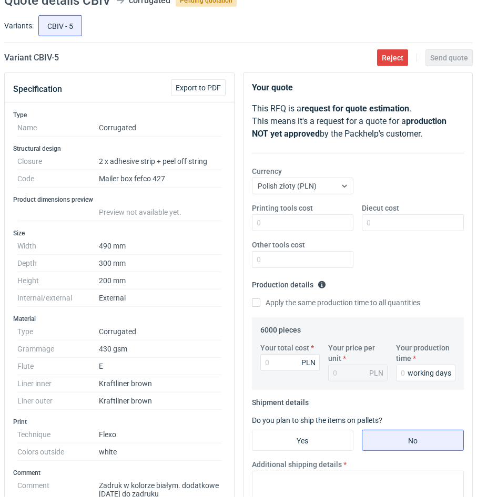
scroll to position [0, 0]
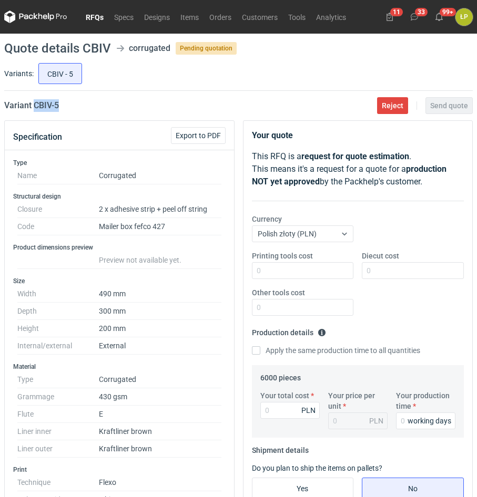
drag, startPoint x: 98, startPoint y: 114, endPoint x: 35, endPoint y: 110, distance: 63.7
click at [35, 110] on main "Quote details CBIV corrugated Pending quotation Variants: CBIV - 5 Variant CBIV…" at bounding box center [238, 475] width 477 height 883
copy h2 "CBIV - 5"
click at [279, 262] on input "Printing tools cost" at bounding box center [303, 270] width 102 height 17
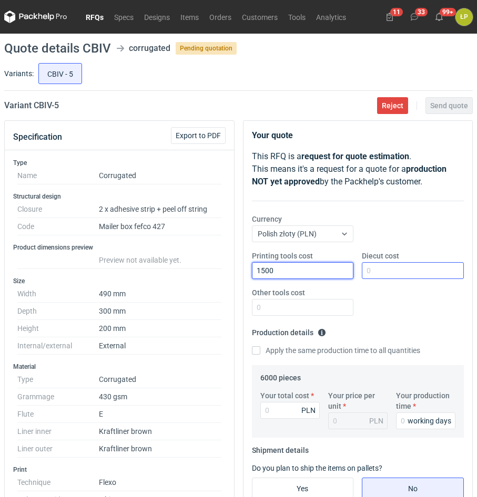
type input "1500"
click at [387, 267] on input "Diecut cost" at bounding box center [413, 270] width 102 height 17
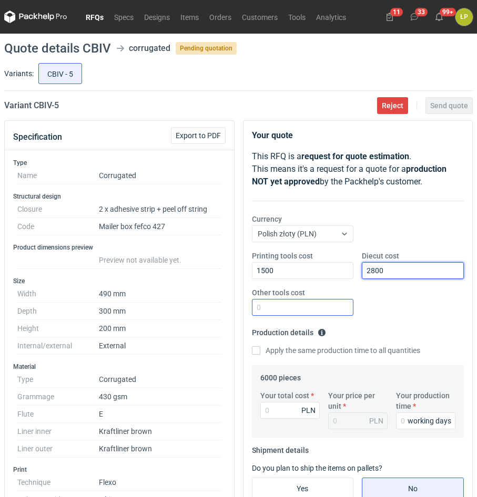
type input "2800"
click at [333, 302] on input "Other tools cost" at bounding box center [303, 307] width 102 height 17
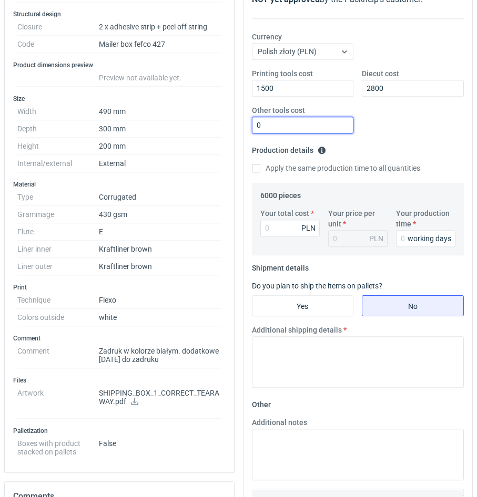
scroll to position [268, 0]
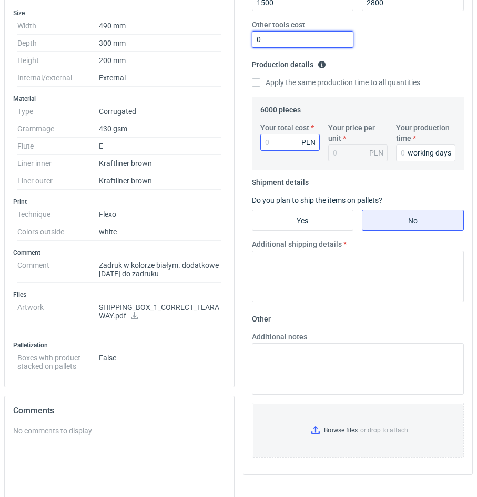
type input "0"
click at [296, 150] on input "Your total cost" at bounding box center [289, 142] width 59 height 17
type input "33480"
type input "5.58"
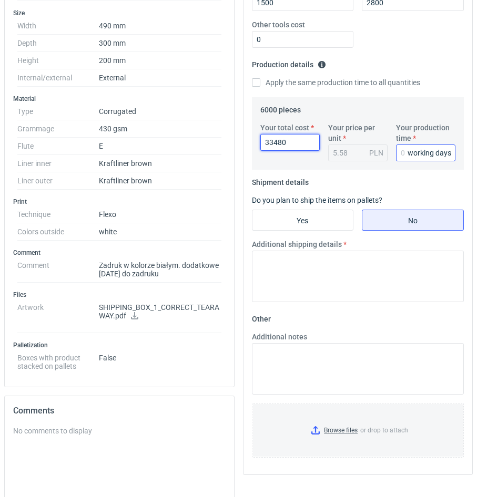
type input "33480"
click at [405, 156] on input "Your production time" at bounding box center [425, 153] width 59 height 17
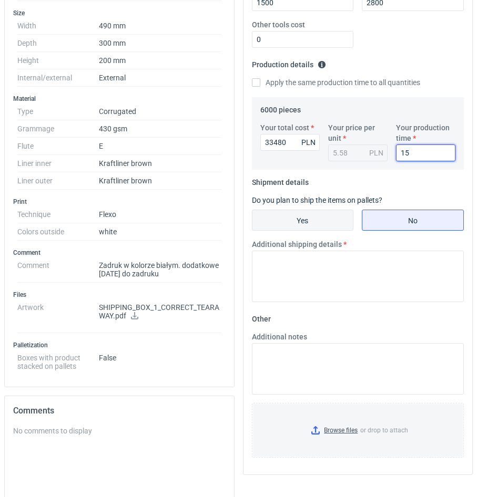
type input "15"
click at [312, 217] on input "Yes" at bounding box center [302, 220] width 101 height 20
radio input "true"
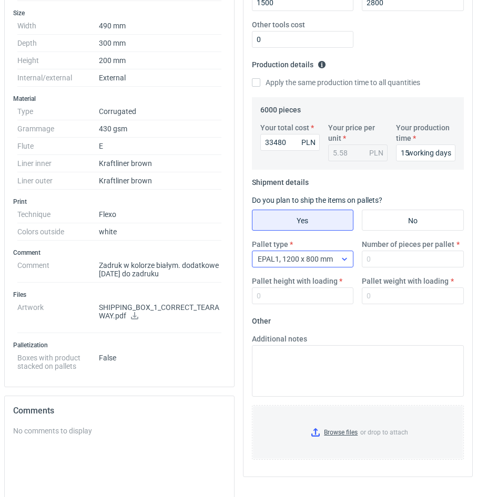
click at [331, 259] on span "EPAL1, 1200 x 800 mm" at bounding box center [295, 259] width 75 height 8
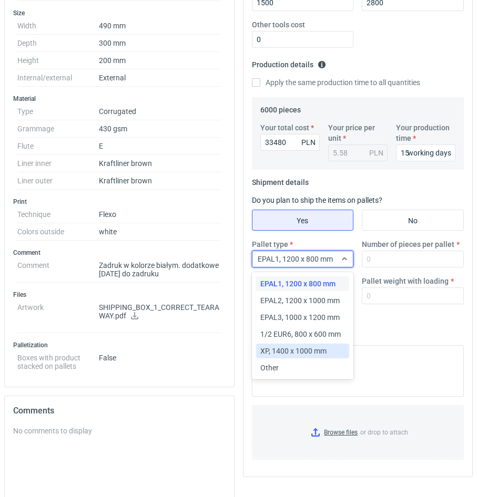
click at [307, 348] on span "XP, 1400 x 1000 mm" at bounding box center [293, 351] width 66 height 11
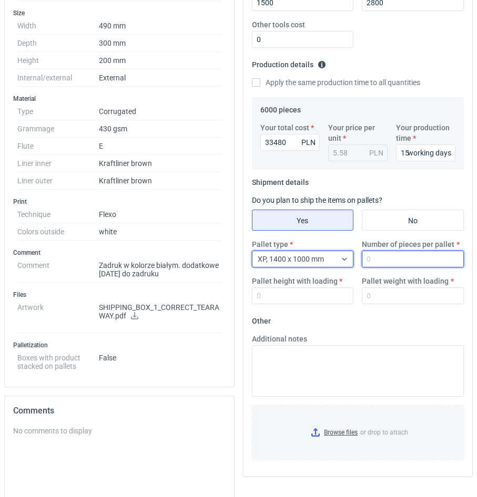
click at [380, 261] on input "Number of pieces per pallet" at bounding box center [413, 259] width 102 height 17
type input "1000"
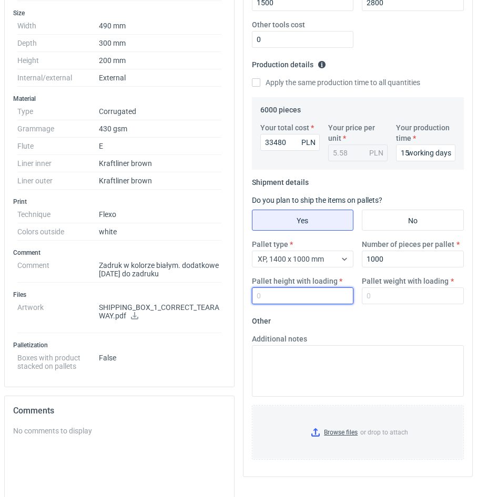
click at [311, 294] on input "Pallet height with loading" at bounding box center [303, 296] width 102 height 17
type input "1900"
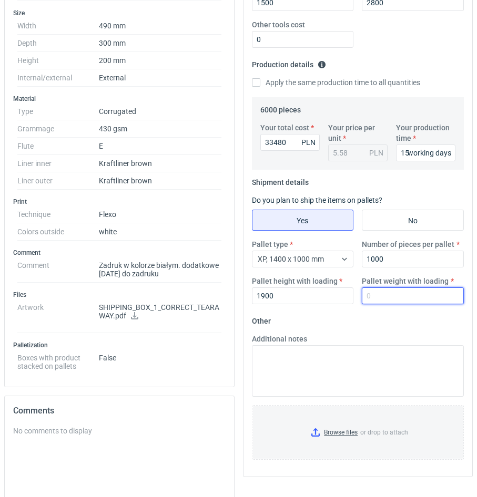
click at [383, 299] on input "Pallet weight with loading" at bounding box center [413, 296] width 102 height 17
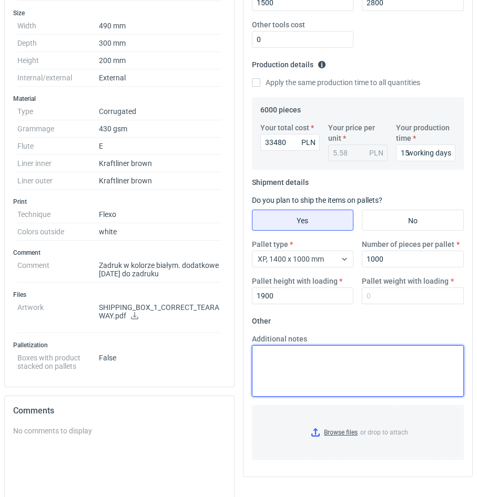
click at [365, 355] on textarea "Additional notes" at bounding box center [358, 371] width 212 height 52
click at [279, 357] on textarea "OBRYUS PALETY 1400x1186!" at bounding box center [358, 371] width 212 height 52
click at [322, 373] on textarea "OBRYS PALETY 1400x1186!" at bounding box center [358, 371] width 212 height 52
type textarea "OBRYS PALETY 1400x1186!"
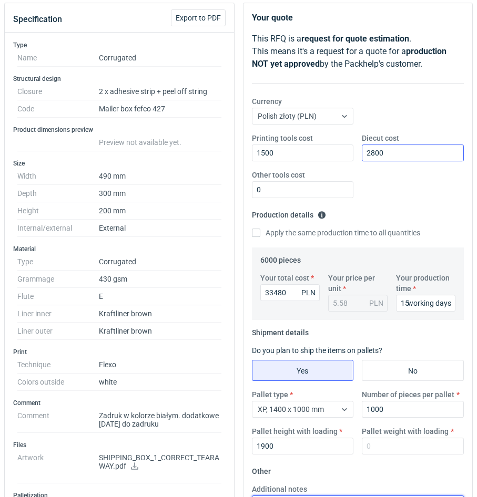
scroll to position [179, 0]
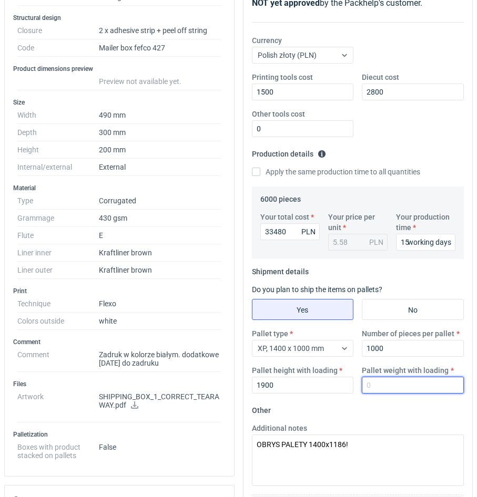
click at [422, 380] on input "Pallet weight with loading" at bounding box center [413, 385] width 102 height 17
type input "644"
click at [429, 401] on div "Pallet type XP, 1400 x 1000 mm Number of pieces per pallet 1000 Pallet height w…" at bounding box center [358, 366] width 221 height 74
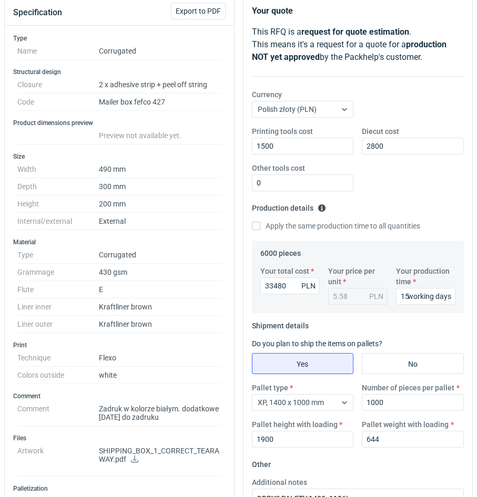
scroll to position [89, 0]
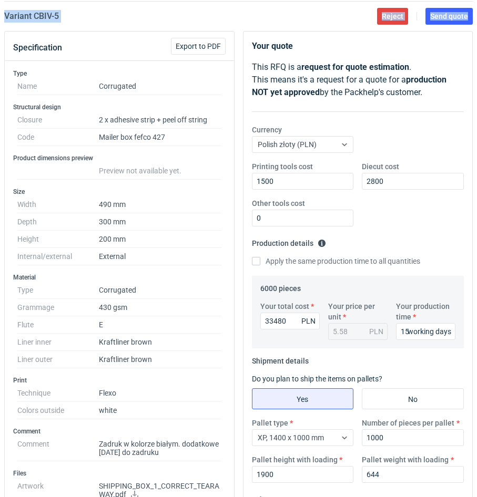
drag, startPoint x: 442, startPoint y: 42, endPoint x: 445, endPoint y: 25, distance: 17.6
click at [445, 25] on main "Quote details CBIV corrugated Pending quotation Variants: CBIV - 5 Variant CBIV…" at bounding box center [238, 385] width 477 height 883
click at [447, 18] on span "Send quote" at bounding box center [449, 16] width 38 height 7
